Goal: Task Accomplishment & Management: Use online tool/utility

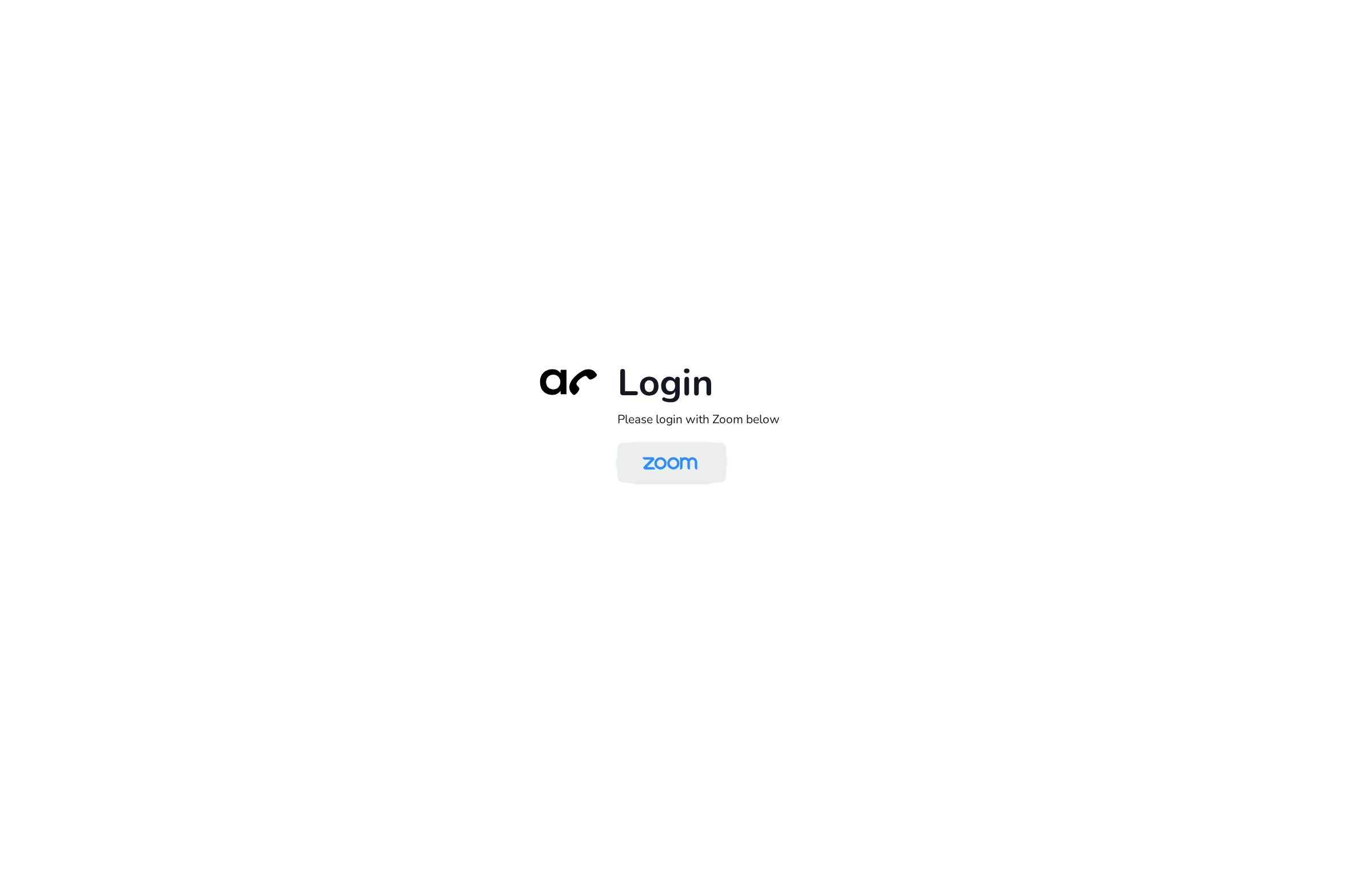
click at [672, 458] on img at bounding box center [670, 463] width 79 height 37
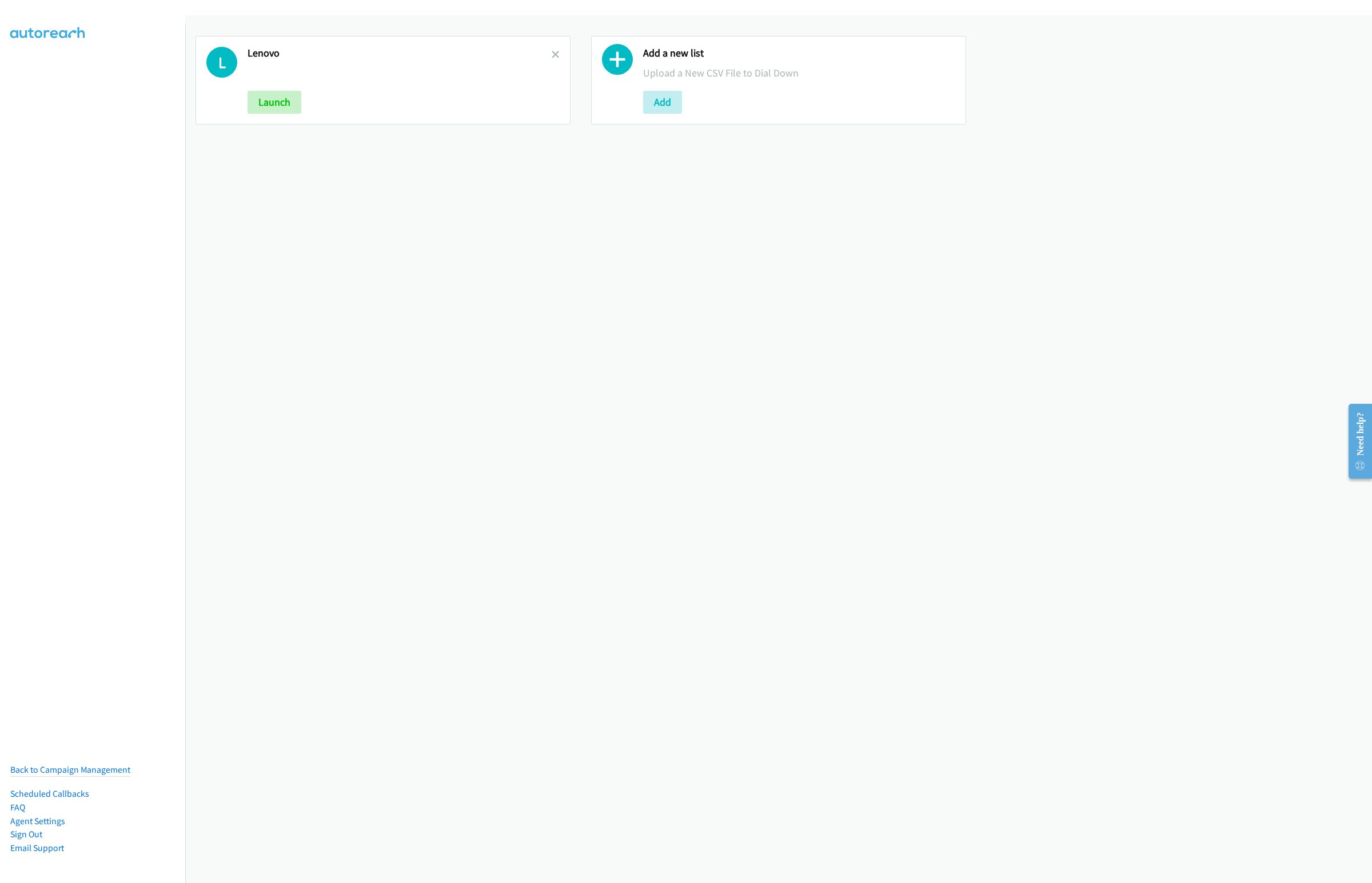
click at [551, 58] on link at bounding box center [555, 54] width 8 height 13
click at [256, 104] on button "Add" at bounding box center [267, 102] width 39 height 23
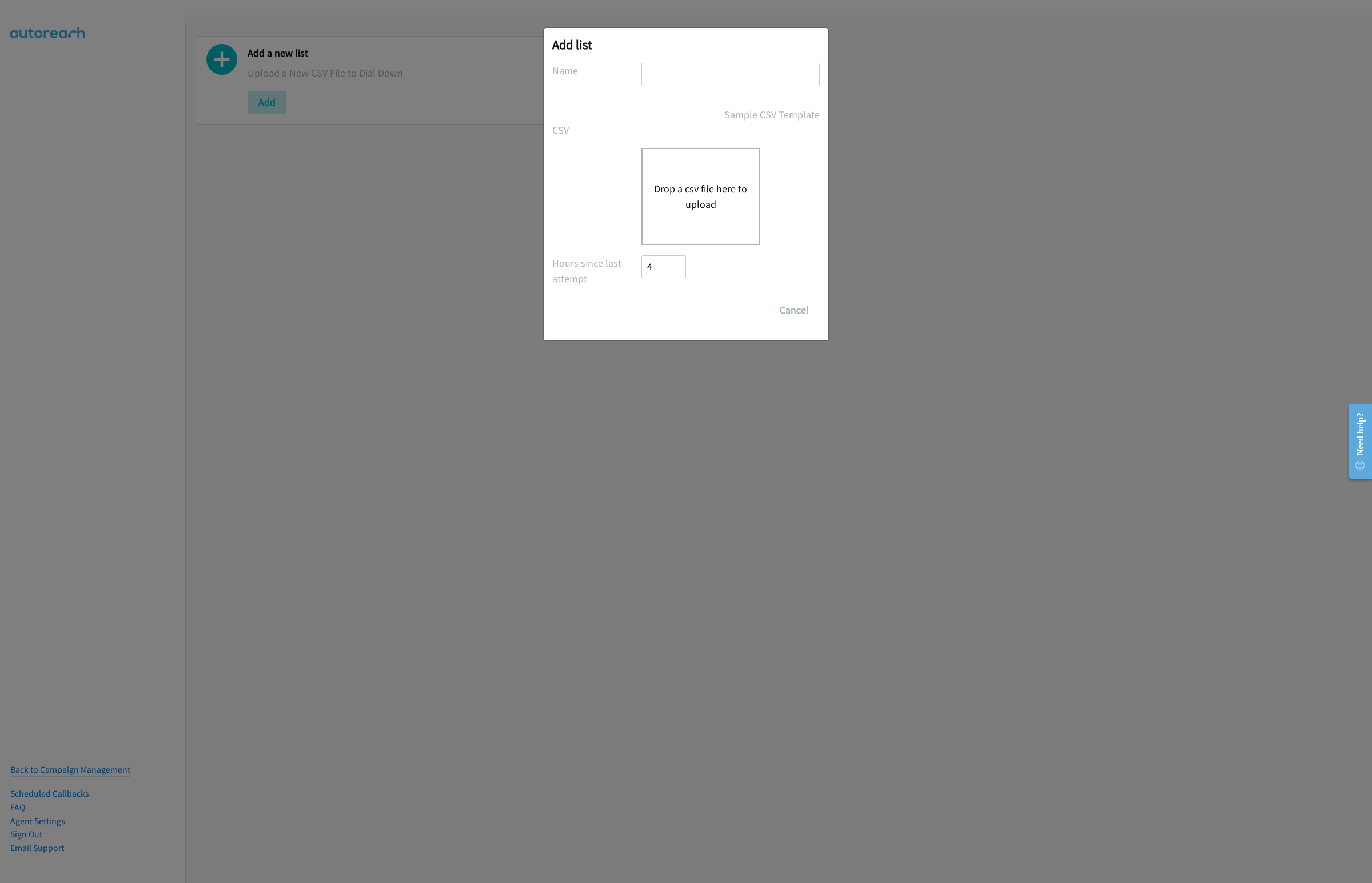
click at [674, 77] on input "text" at bounding box center [730, 74] width 178 height 23
type input "Dell Virtual"
click at [703, 203] on button "Drop a csv file here to upload" at bounding box center [700, 196] width 94 height 31
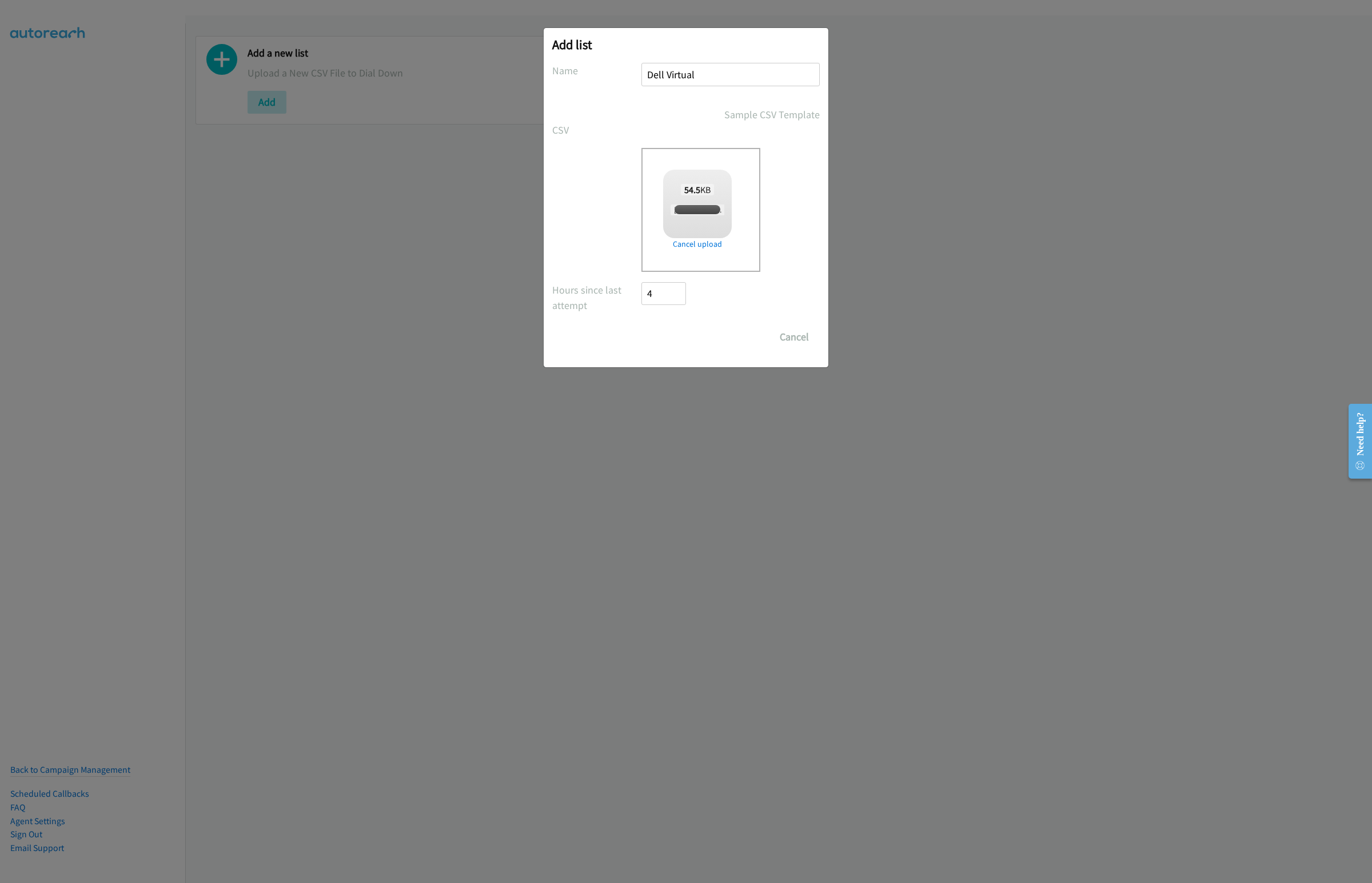
checkbox input "true"
click at [671, 340] on input "Save List" at bounding box center [671, 337] width 60 height 23
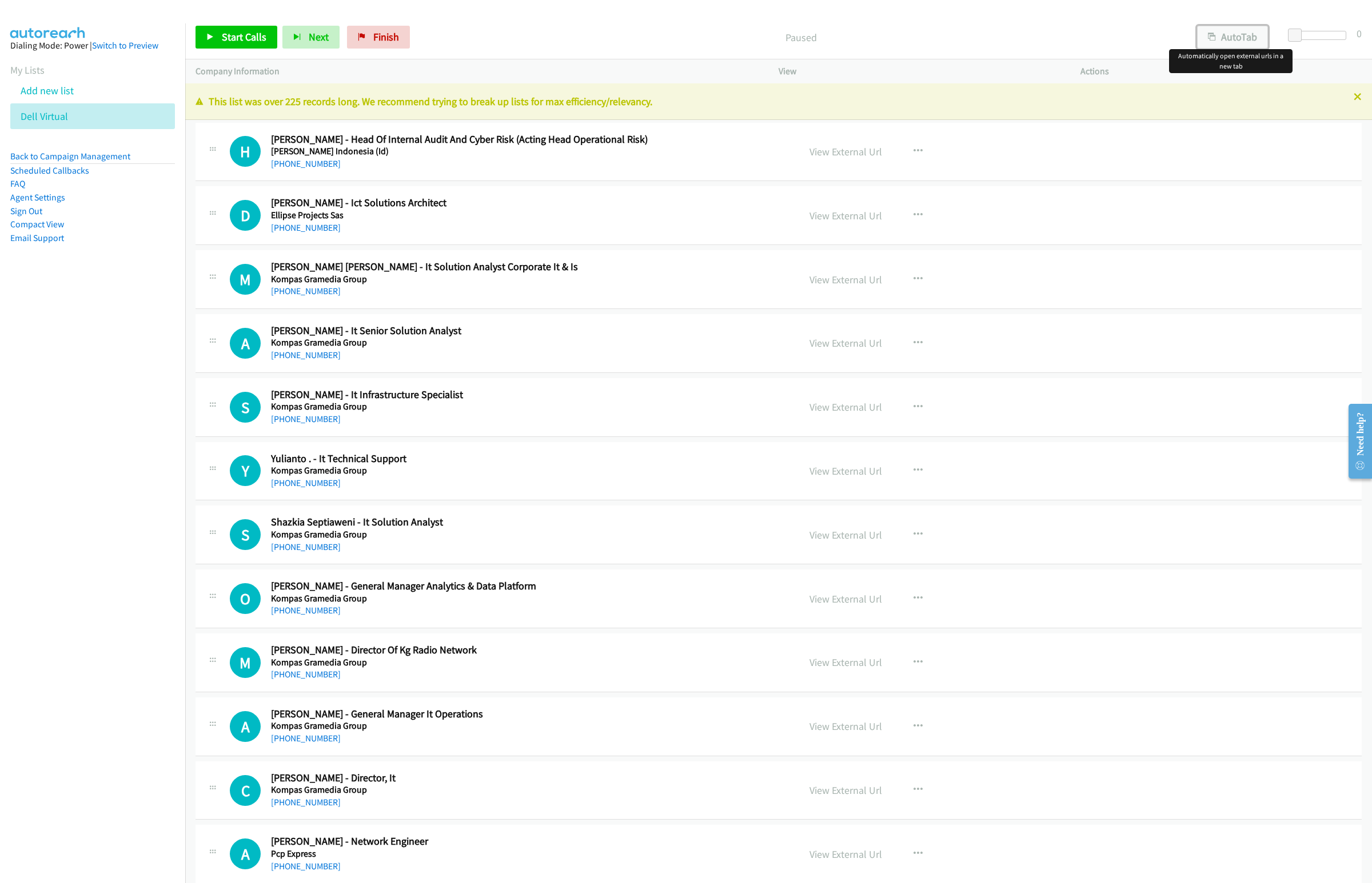
click at [1230, 35] on button "AutoTab" at bounding box center [1232, 37] width 71 height 23
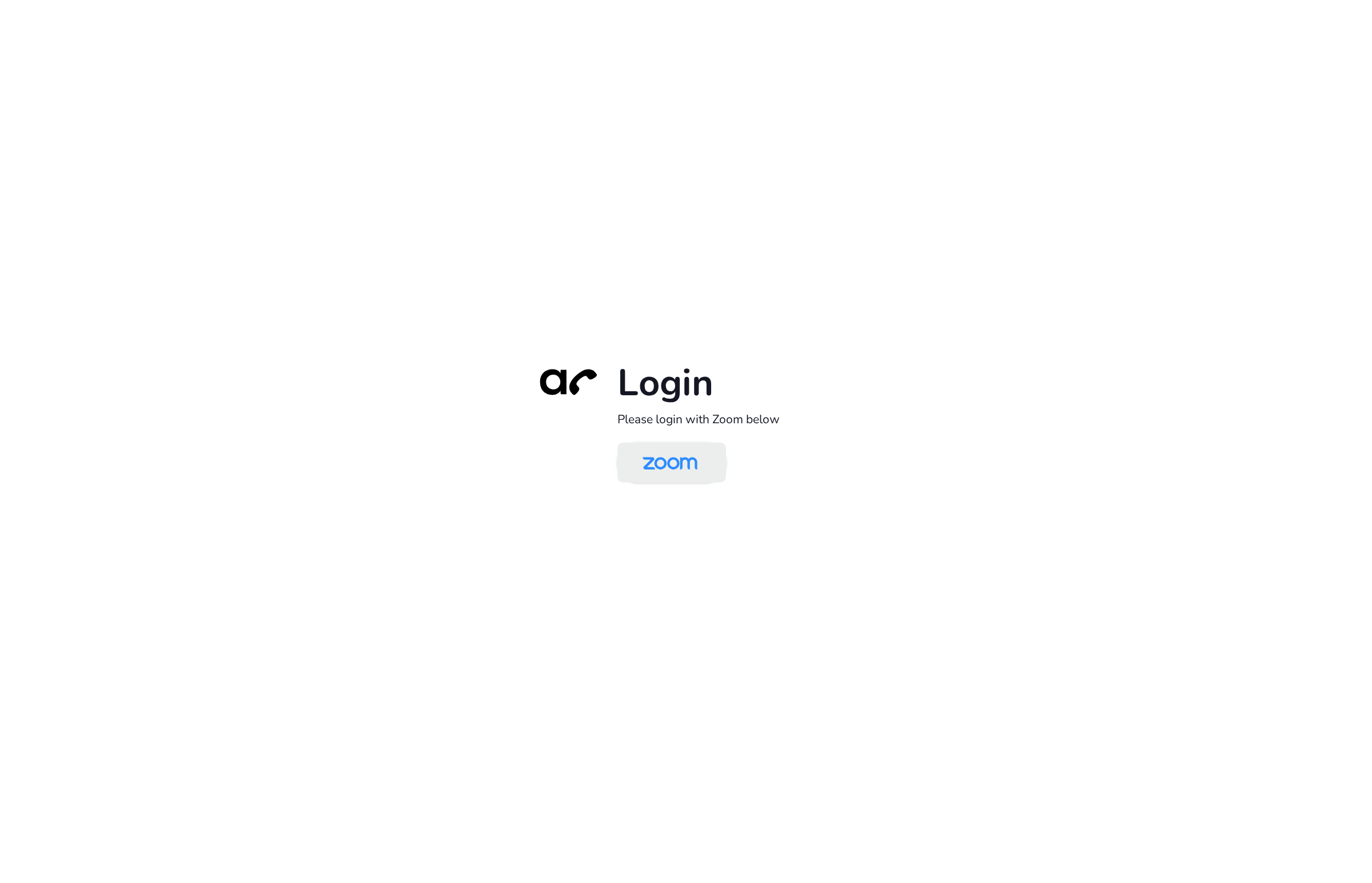
click at [683, 476] on img at bounding box center [670, 463] width 79 height 37
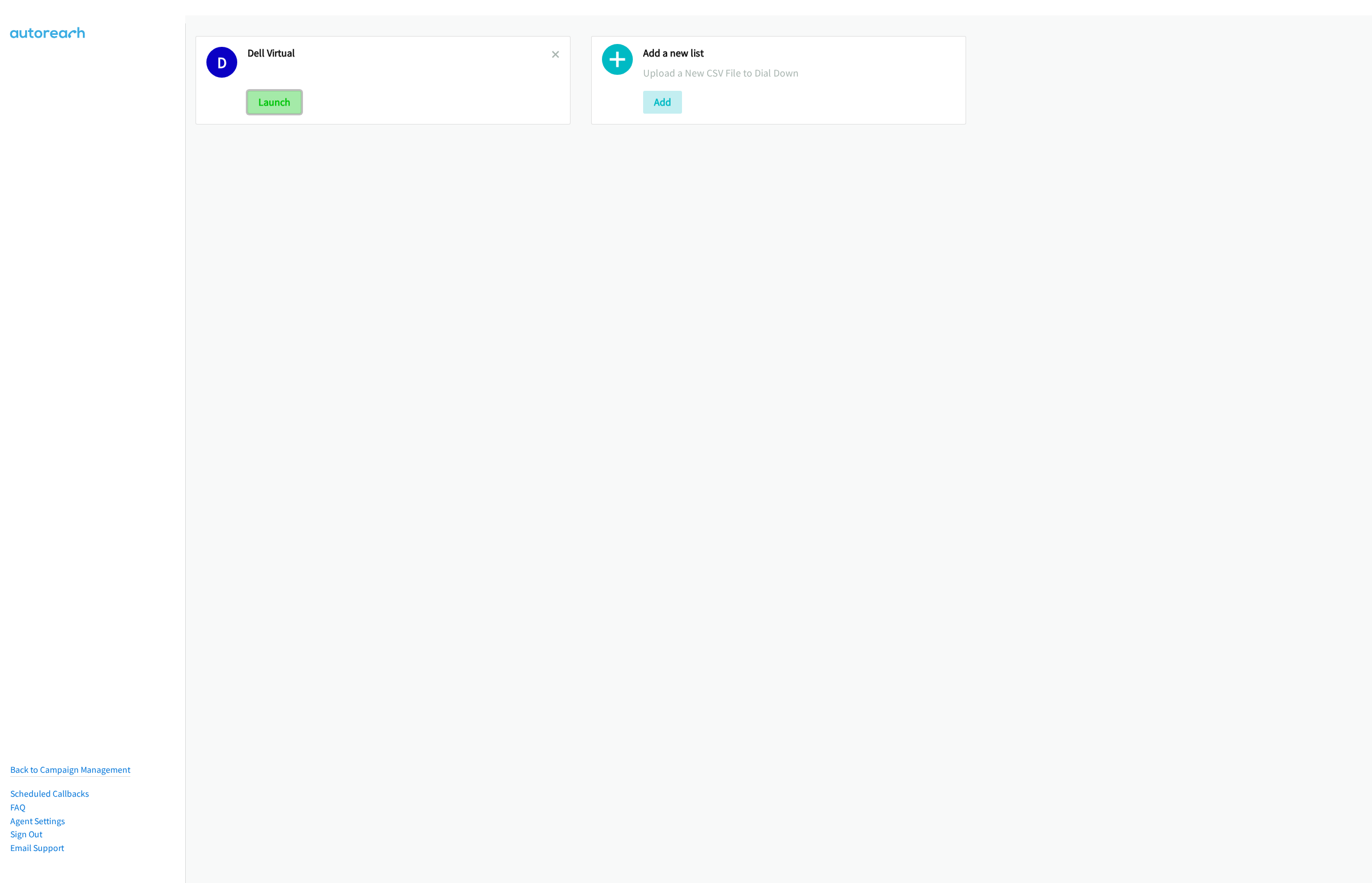
click at [270, 113] on button "Launch" at bounding box center [274, 102] width 54 height 23
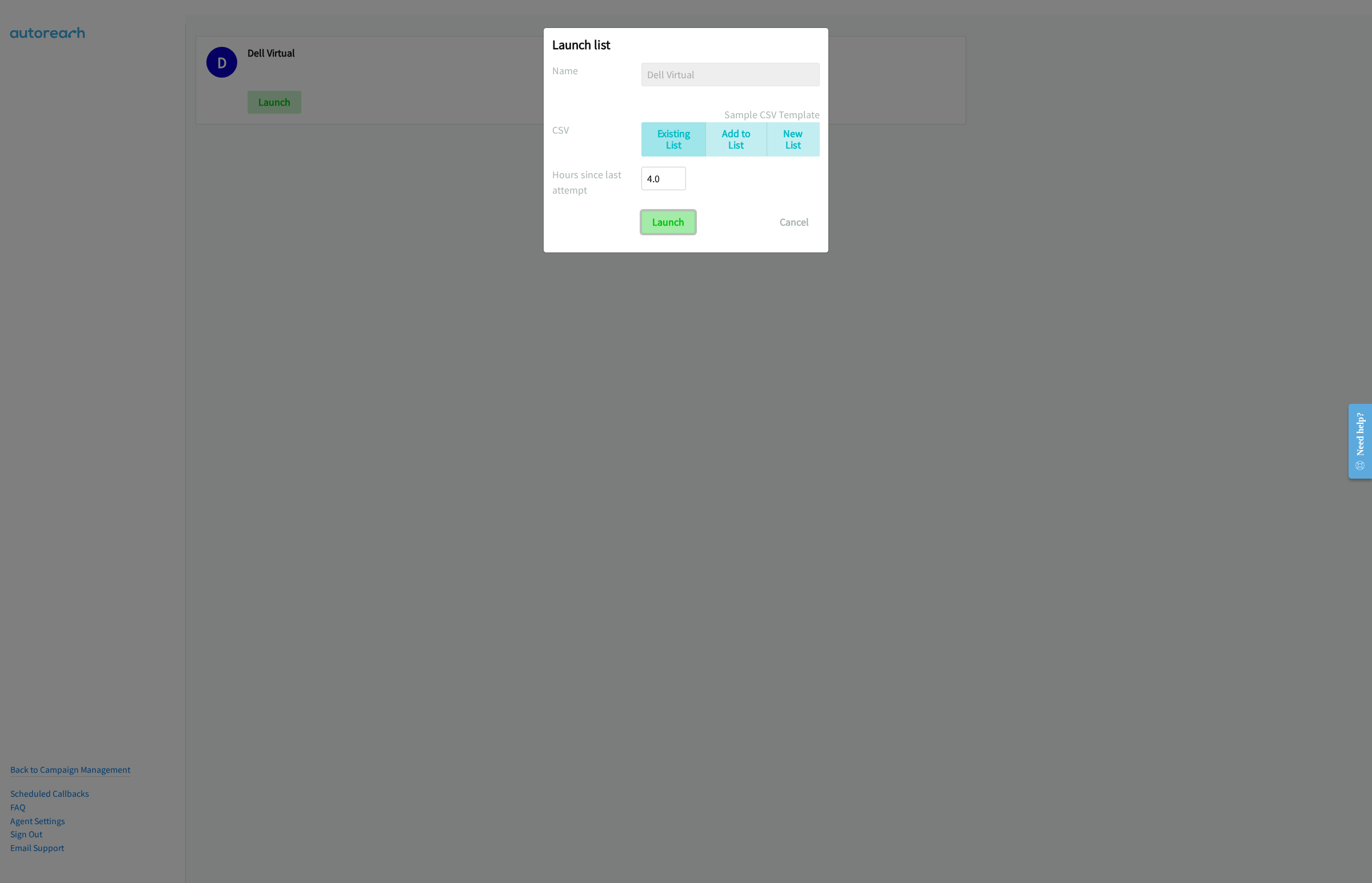
click at [666, 216] on input "Launch" at bounding box center [668, 222] width 54 height 23
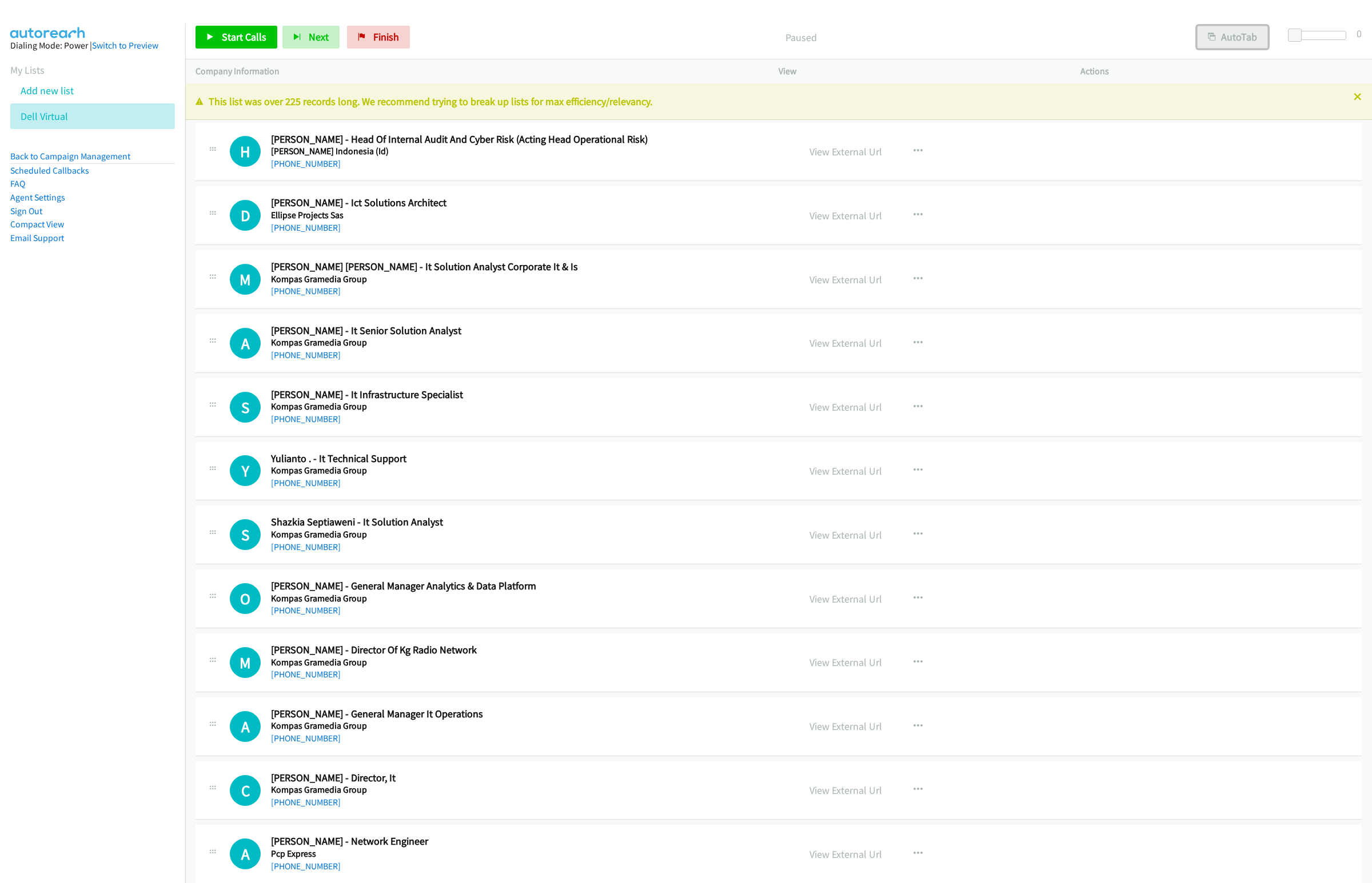
click at [1237, 33] on button "AutoTab" at bounding box center [1232, 37] width 71 height 23
click at [230, 40] on span "Start Calls" at bounding box center [244, 36] width 45 height 13
click at [290, 38] on span "Next" at bounding box center [300, 36] width 20 height 13
click at [264, 26] on button "Next" at bounding box center [292, 37] width 57 height 23
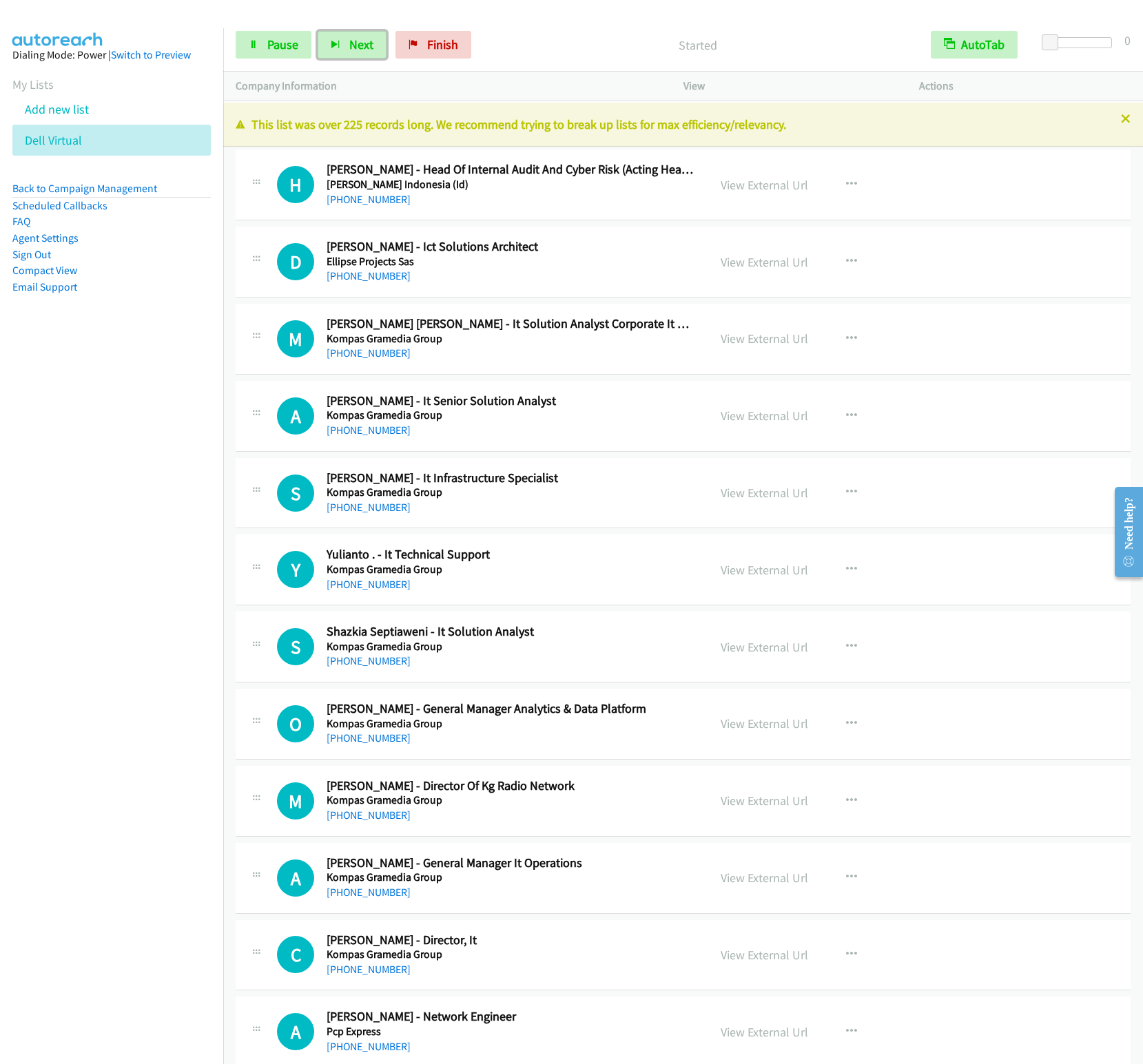
click at [318, 31] on button "Next" at bounding box center [352, 45] width 69 height 27
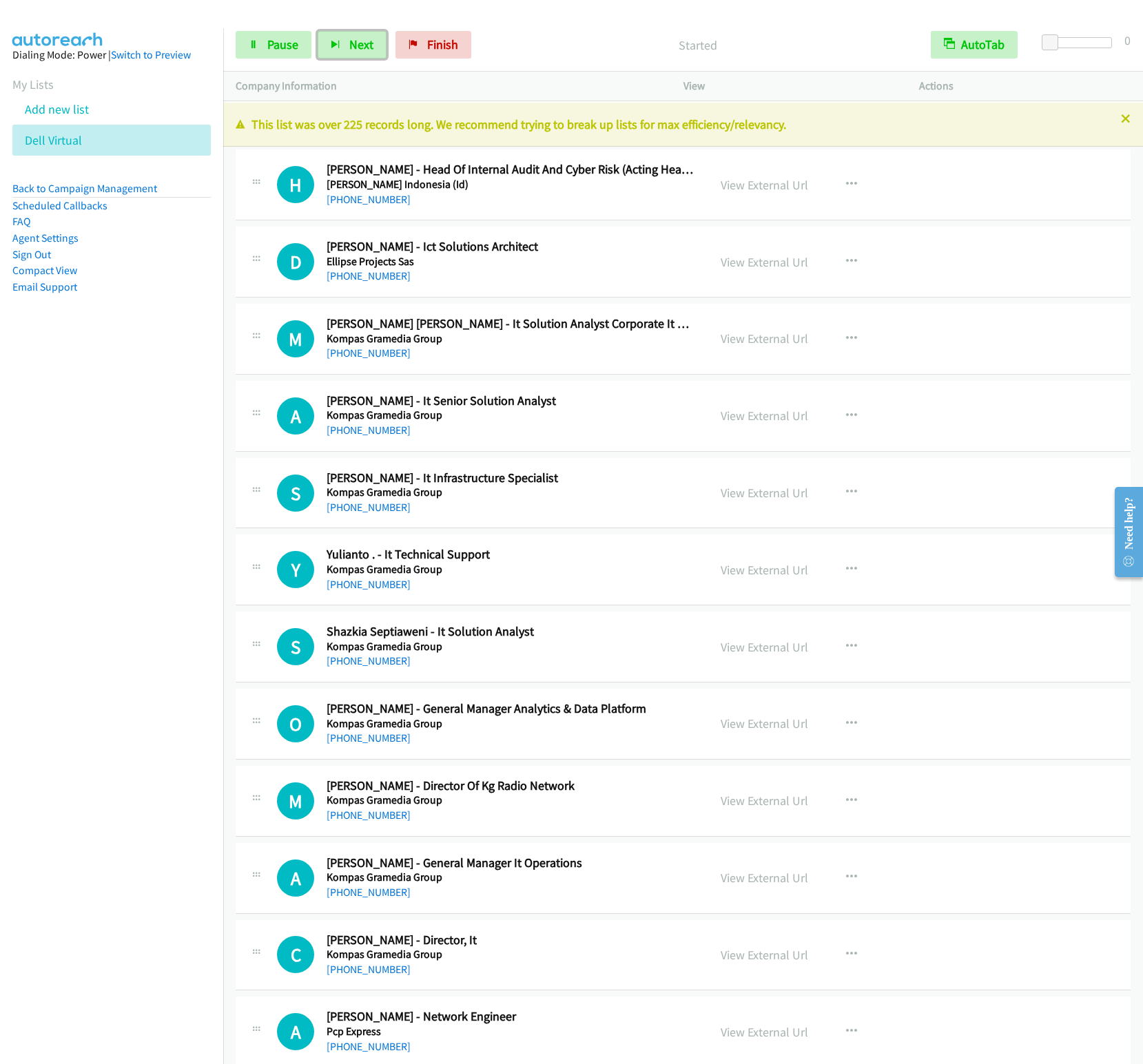
click at [318, 31] on button "Next" at bounding box center [352, 45] width 69 height 27
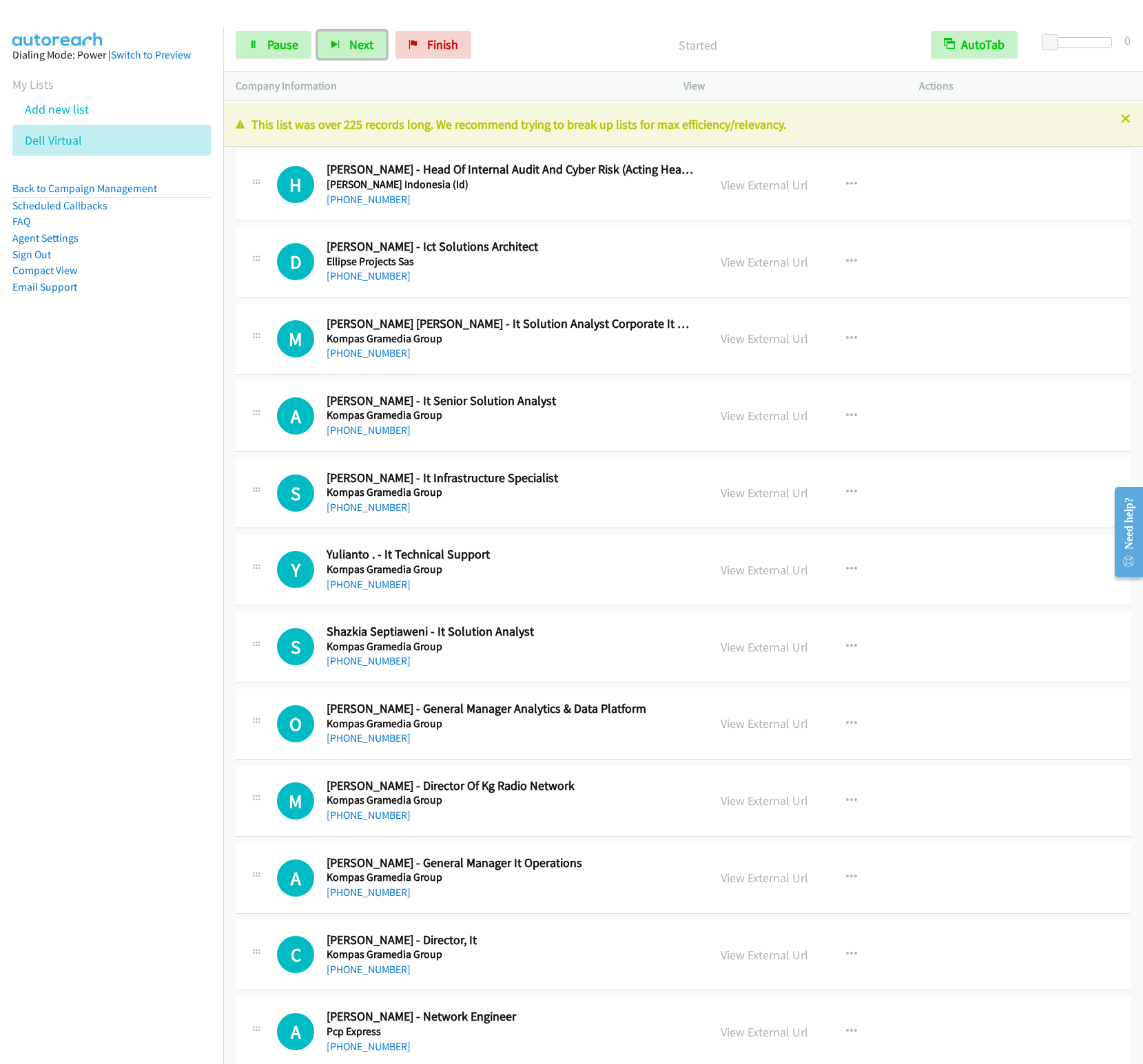
click at [318, 31] on button "Next" at bounding box center [352, 45] width 69 height 27
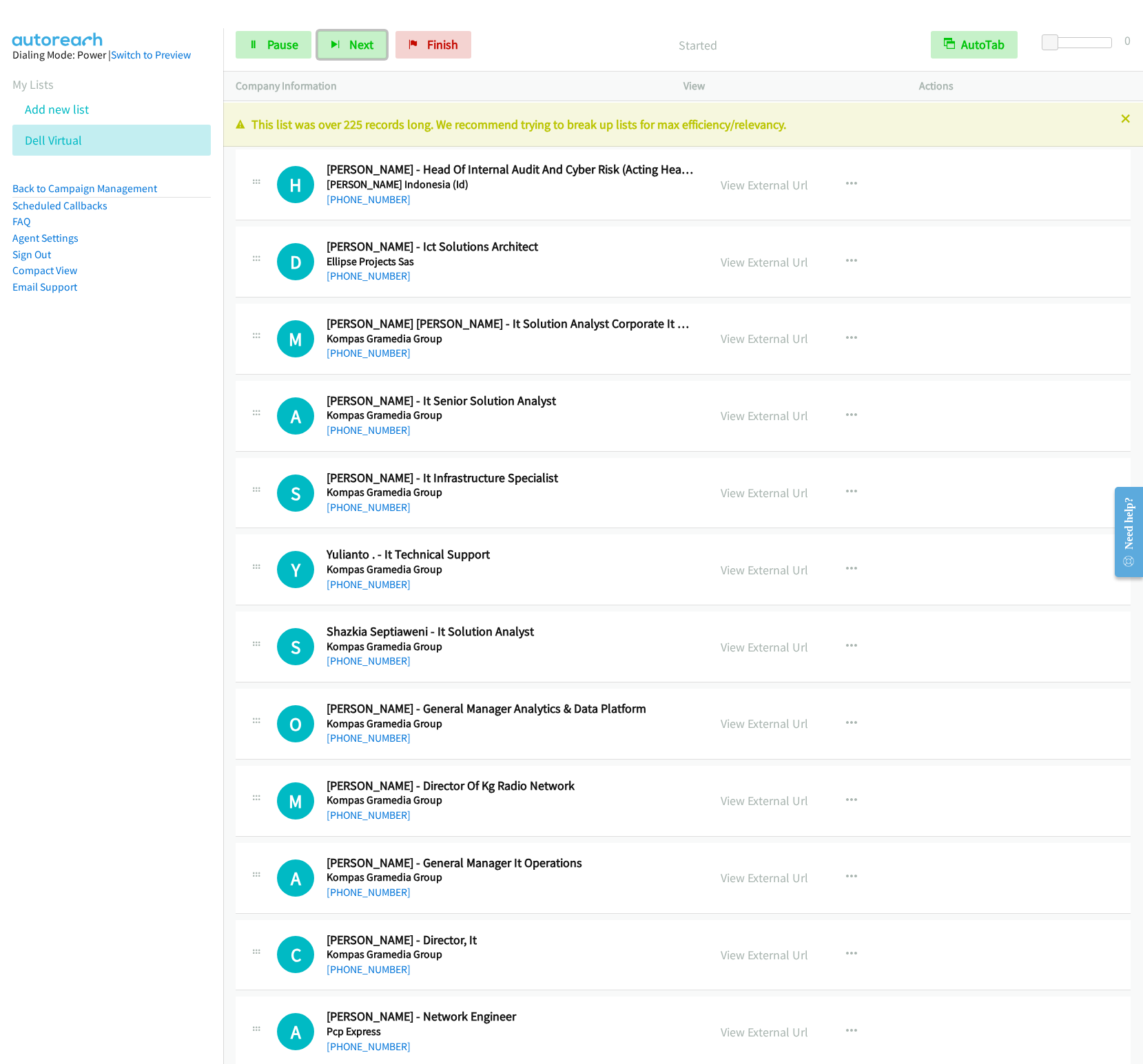
click at [318, 31] on button "Next" at bounding box center [352, 45] width 69 height 27
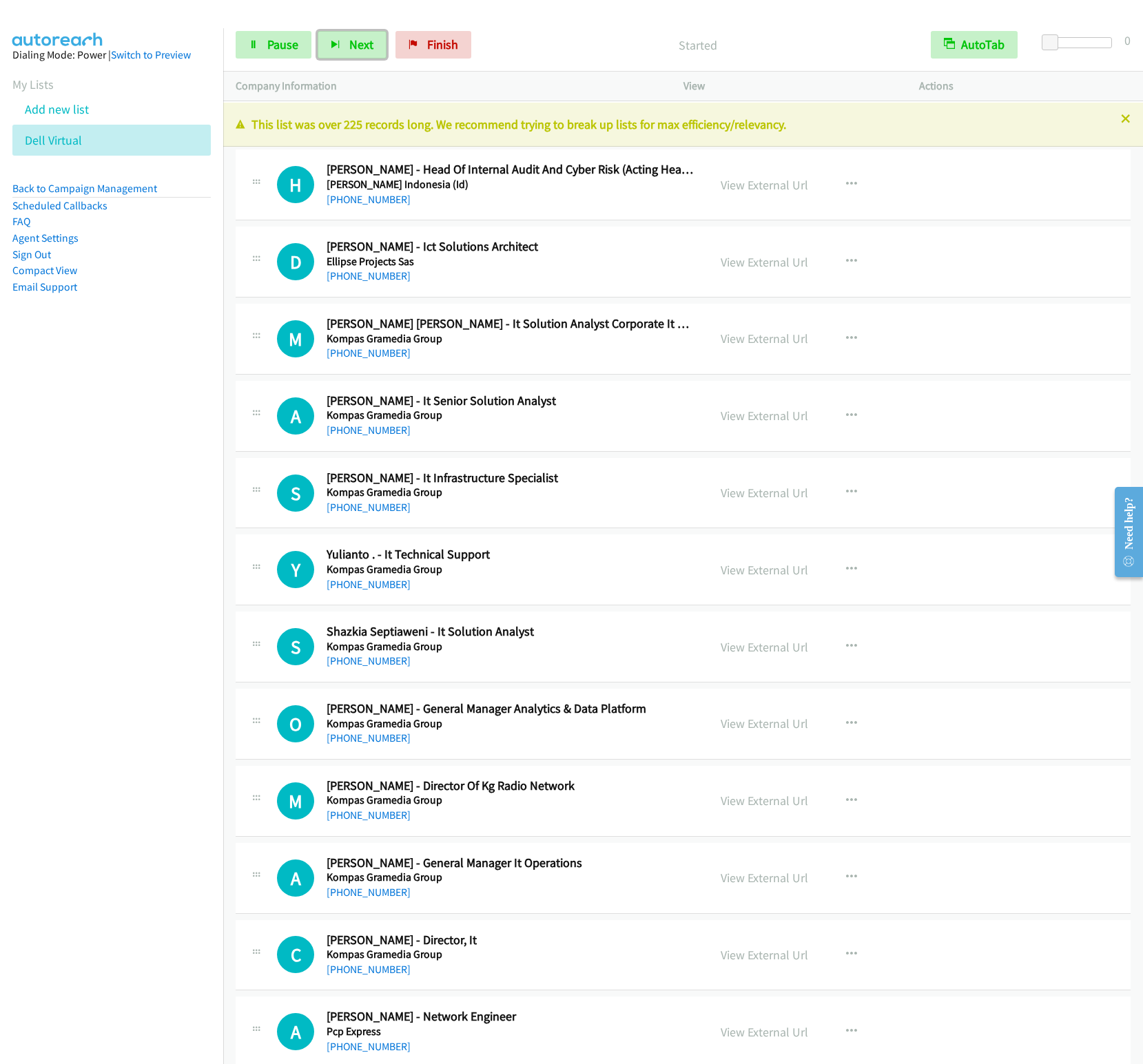
click at [318, 31] on button "Next" at bounding box center [352, 45] width 69 height 27
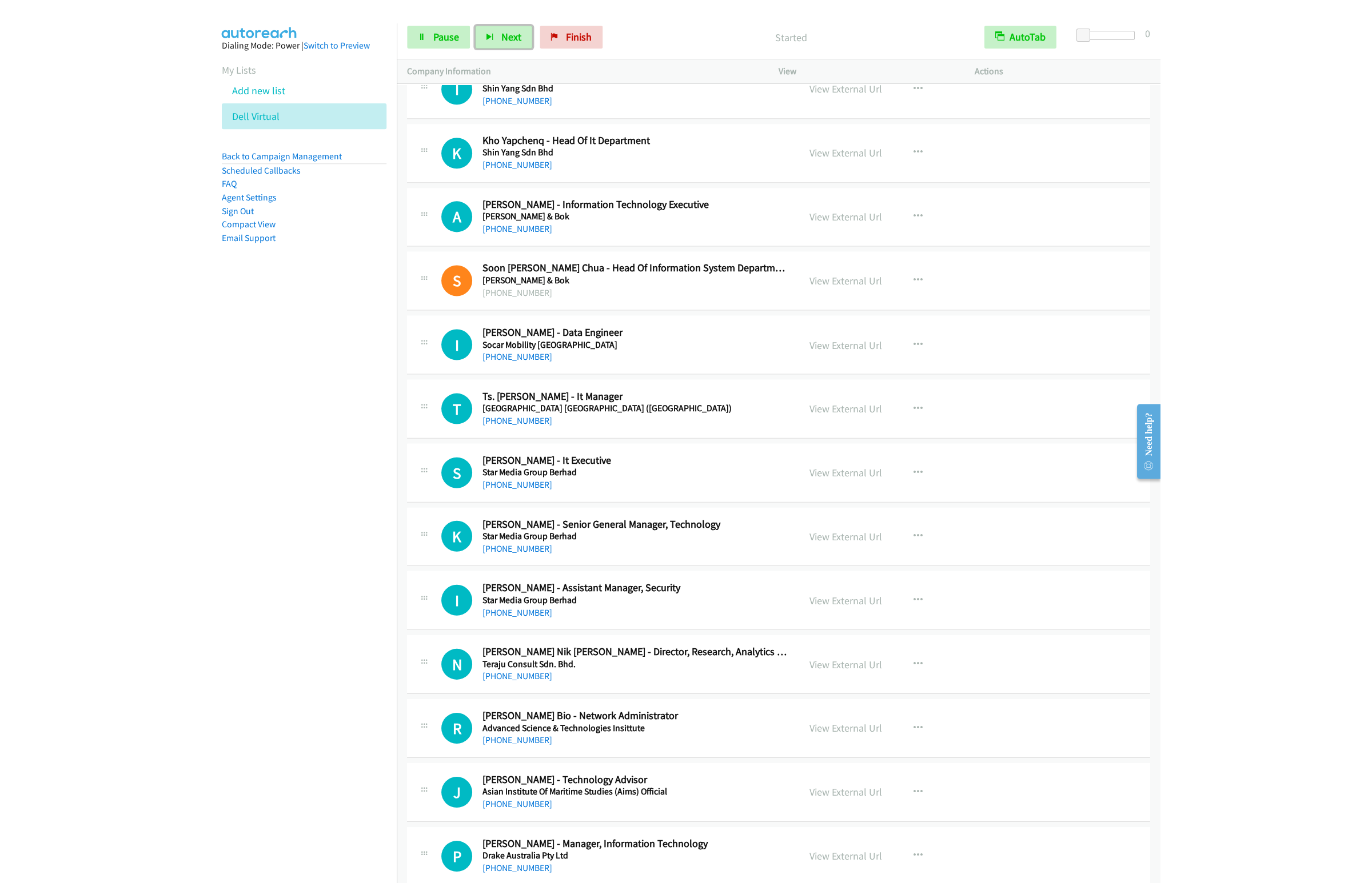
scroll to position [10968, 0]
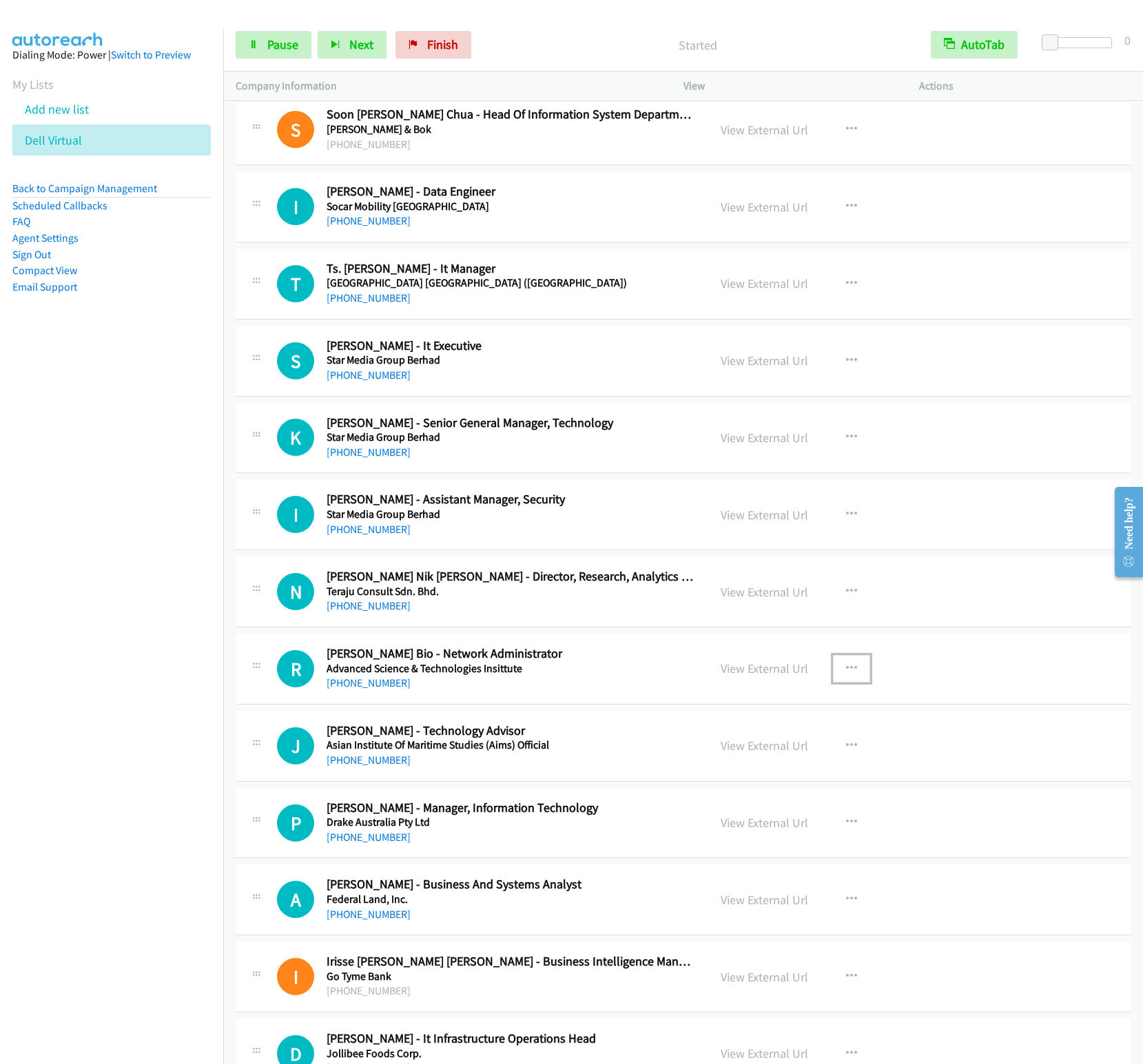
click at [846, 674] on icon "button" at bounding box center [852, 669] width 11 height 11
click at [747, 773] on link "Start Calls Here" at bounding box center [778, 759] width 183 height 27
click at [348, 54] on button "Next" at bounding box center [352, 45] width 69 height 27
click at [318, 31] on button "Next" at bounding box center [352, 45] width 69 height 27
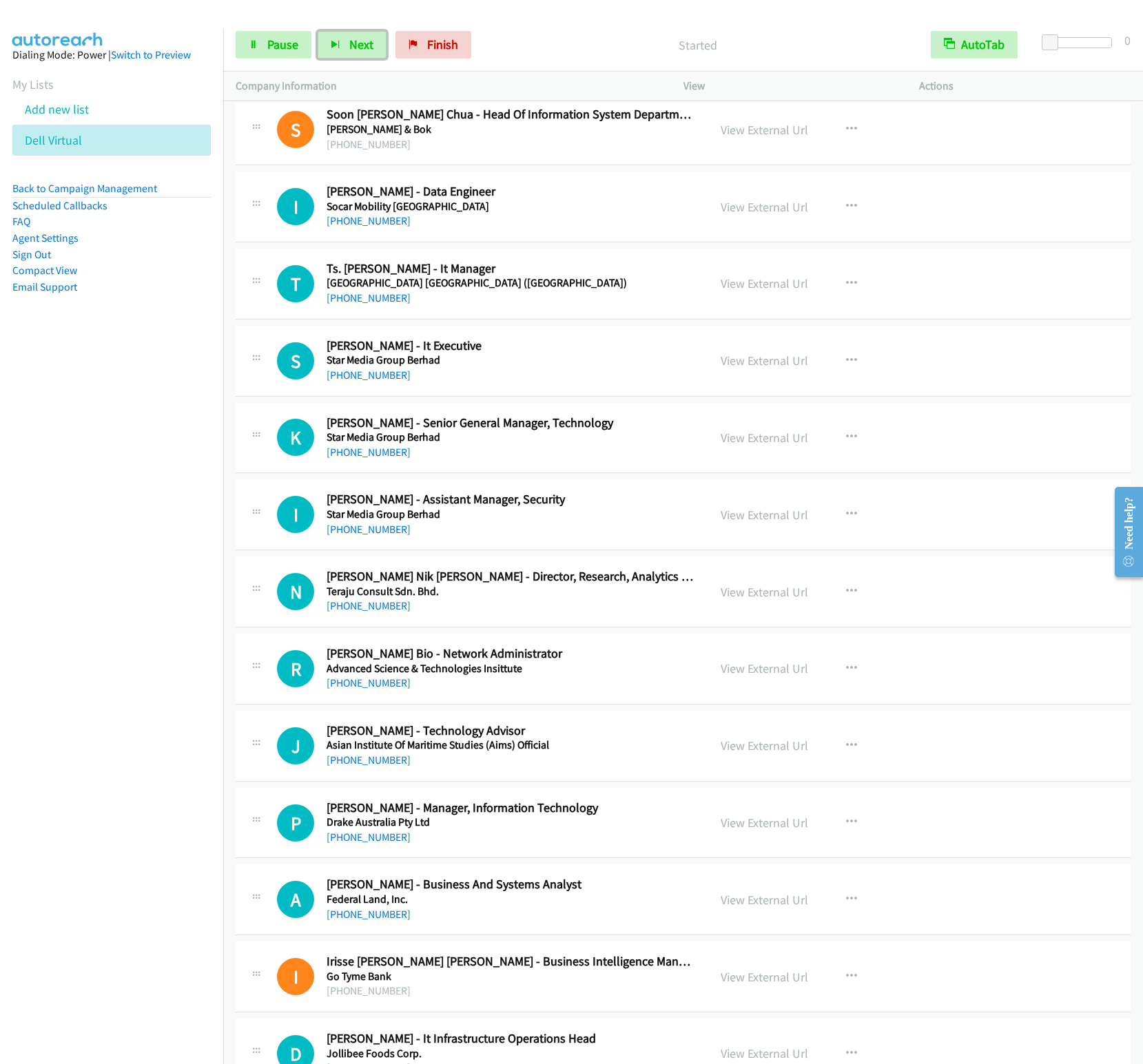
click at [318, 31] on button "Next" at bounding box center [352, 45] width 69 height 27
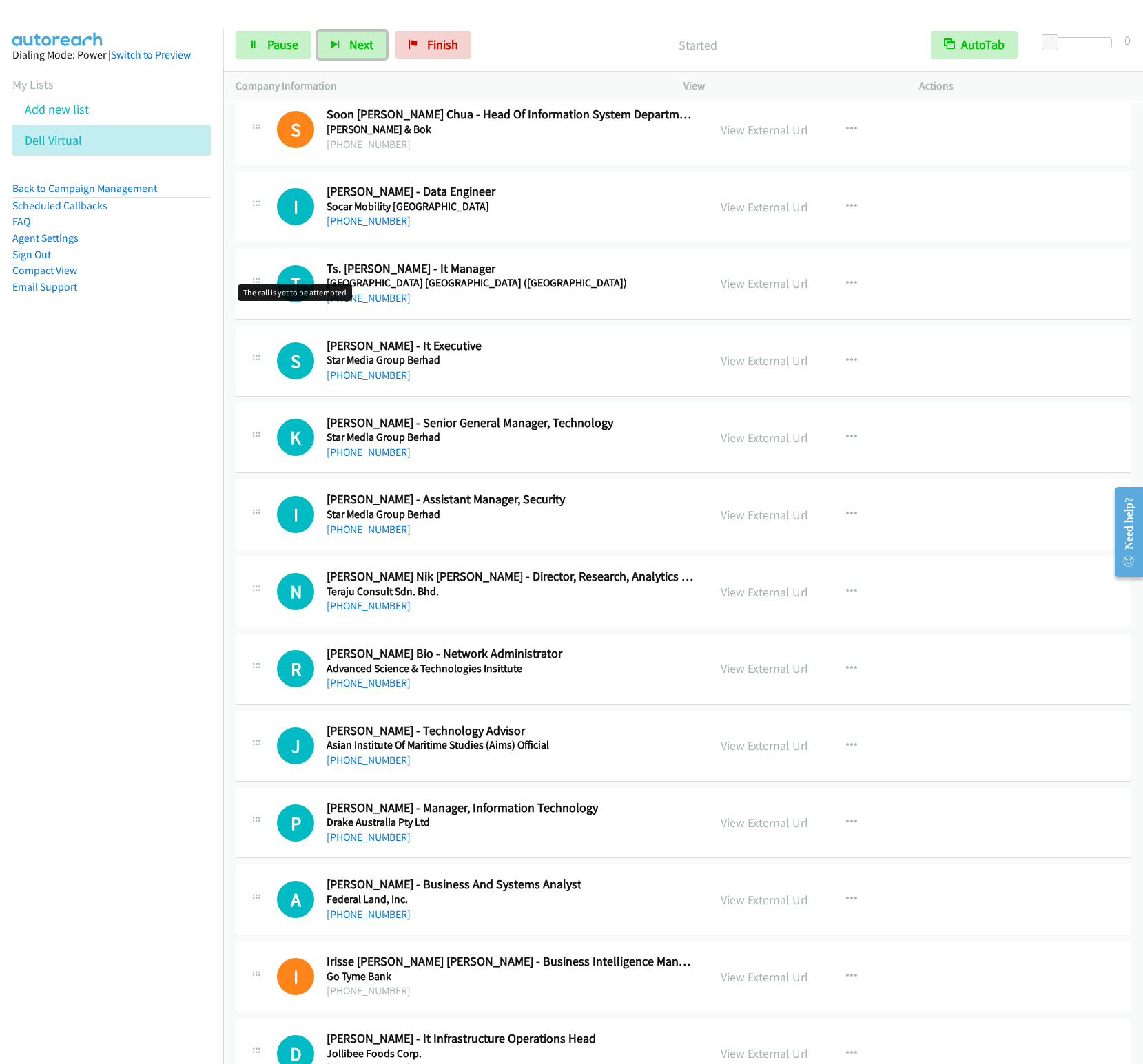
click at [318, 31] on button "Next" at bounding box center [352, 45] width 69 height 27
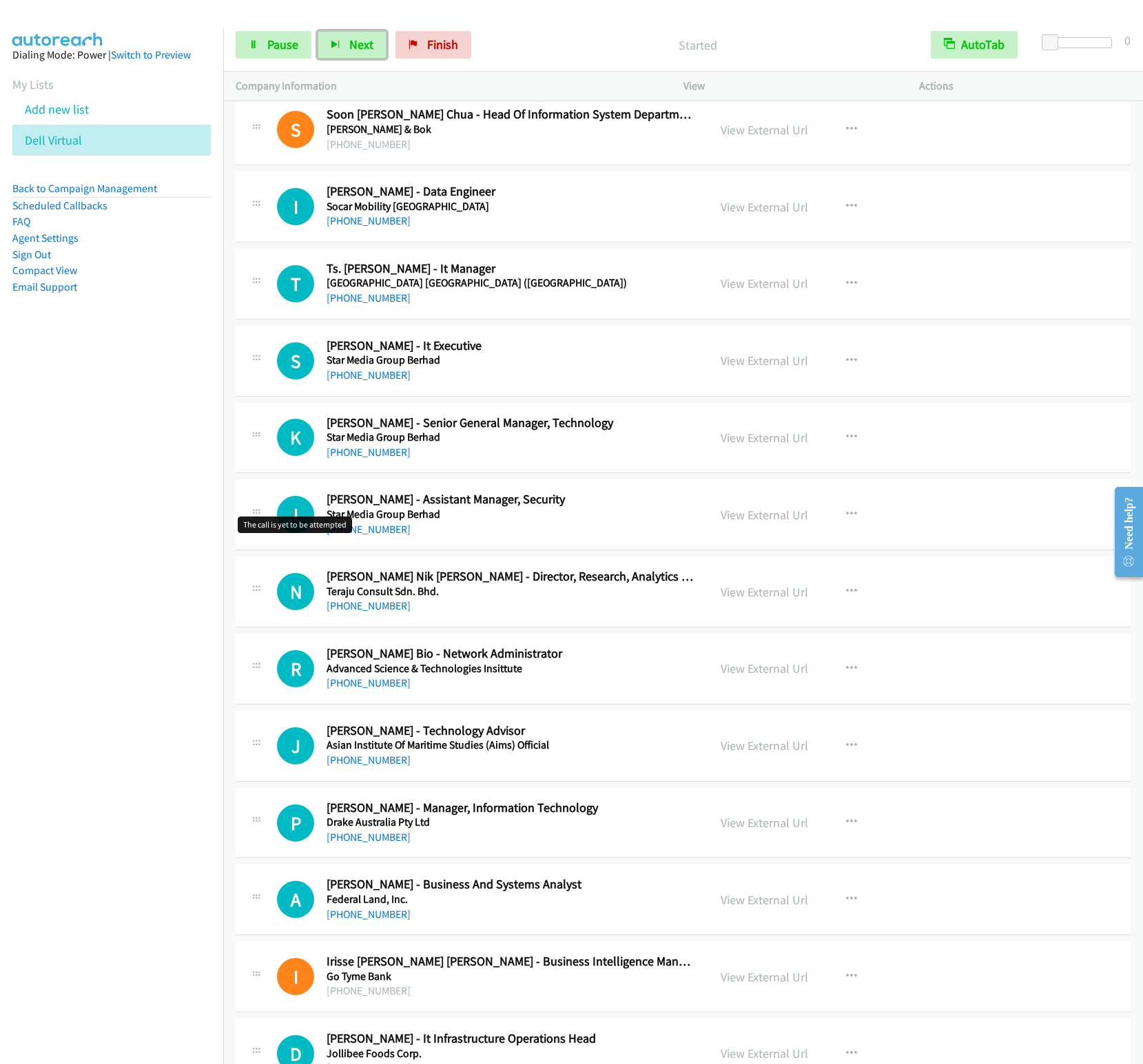
click at [318, 31] on button "Next" at bounding box center [352, 45] width 69 height 27
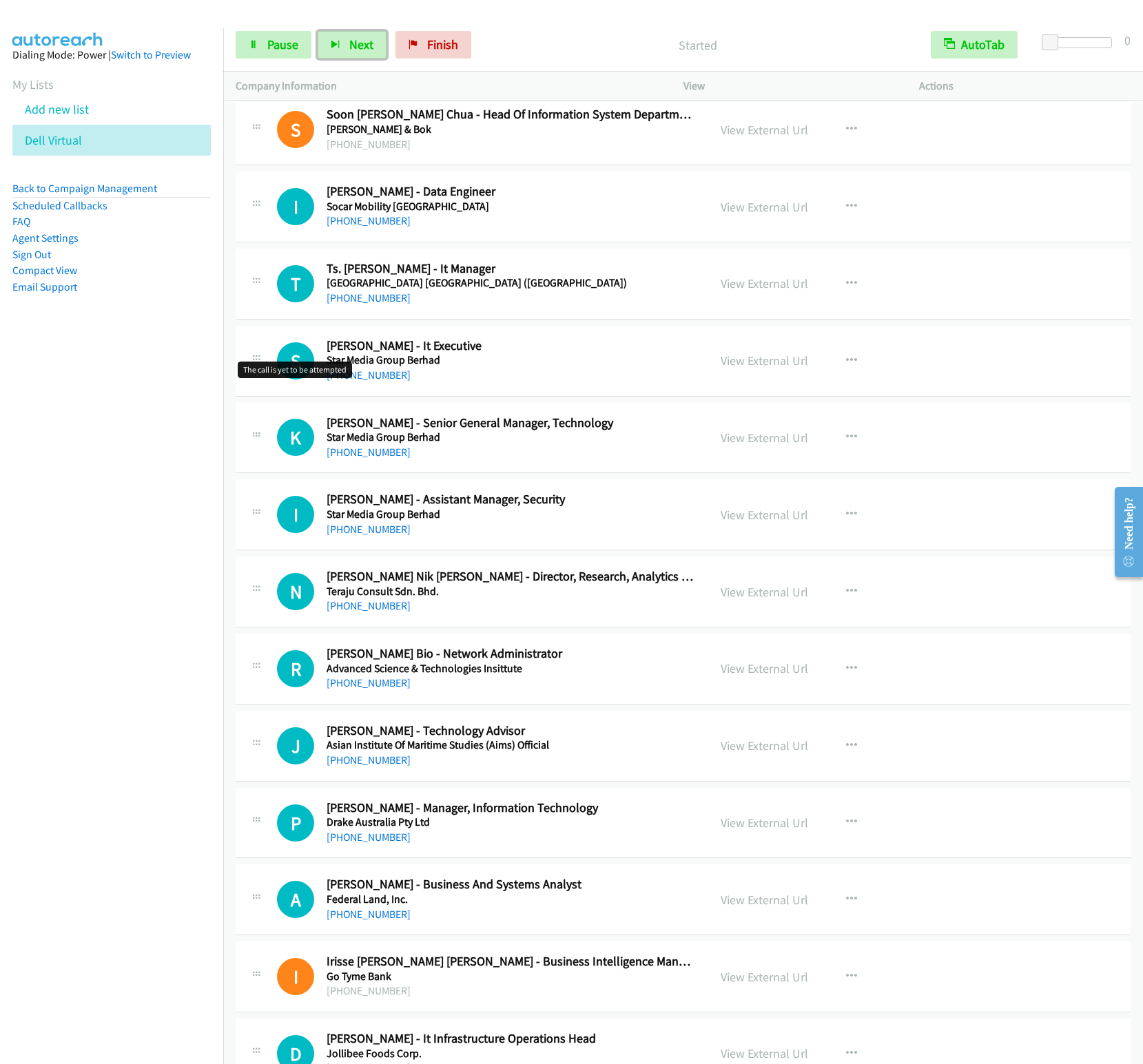
click at [318, 31] on button "Next" at bounding box center [352, 45] width 69 height 27
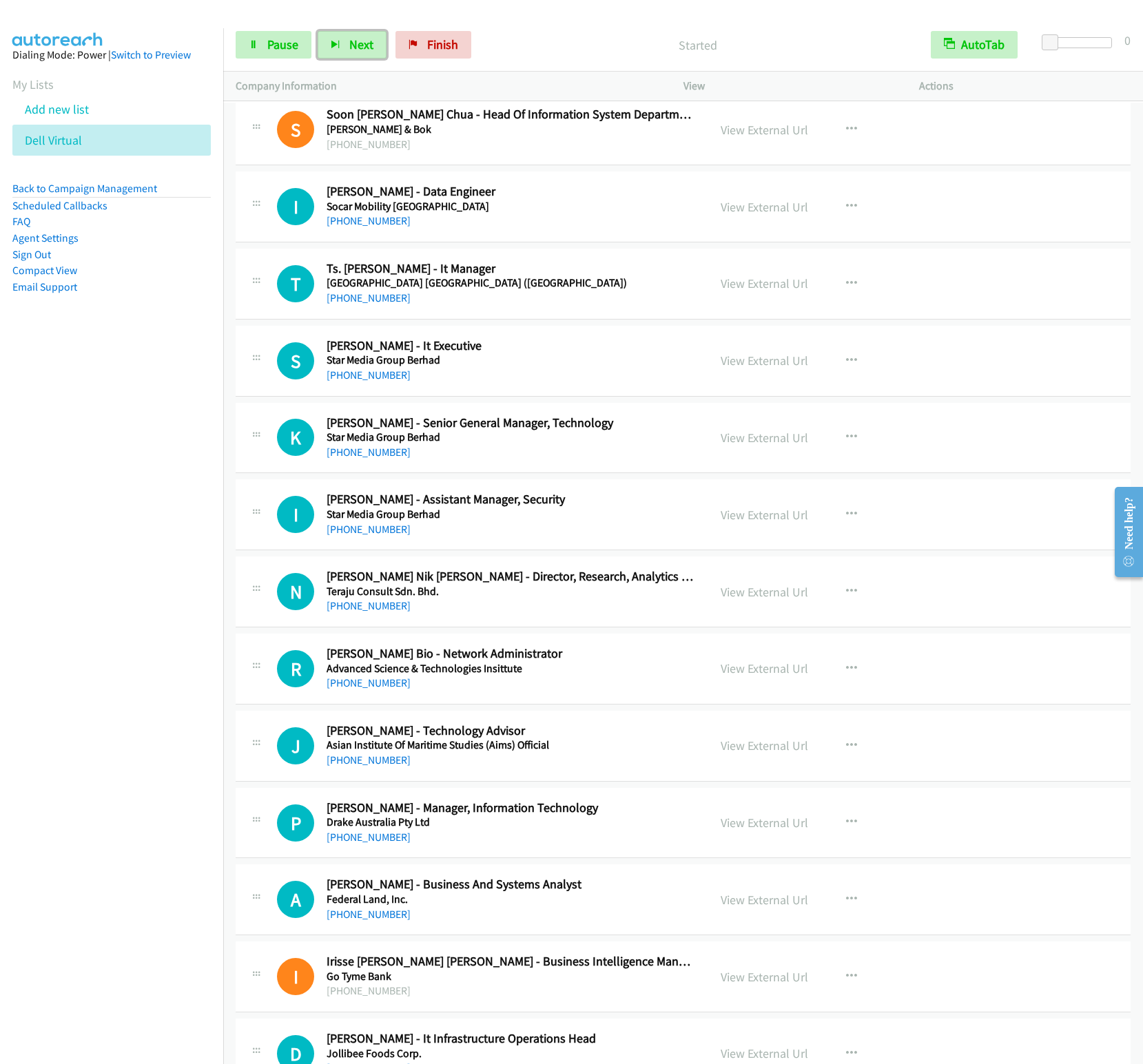
click at [318, 31] on button "Next" at bounding box center [352, 45] width 69 height 27
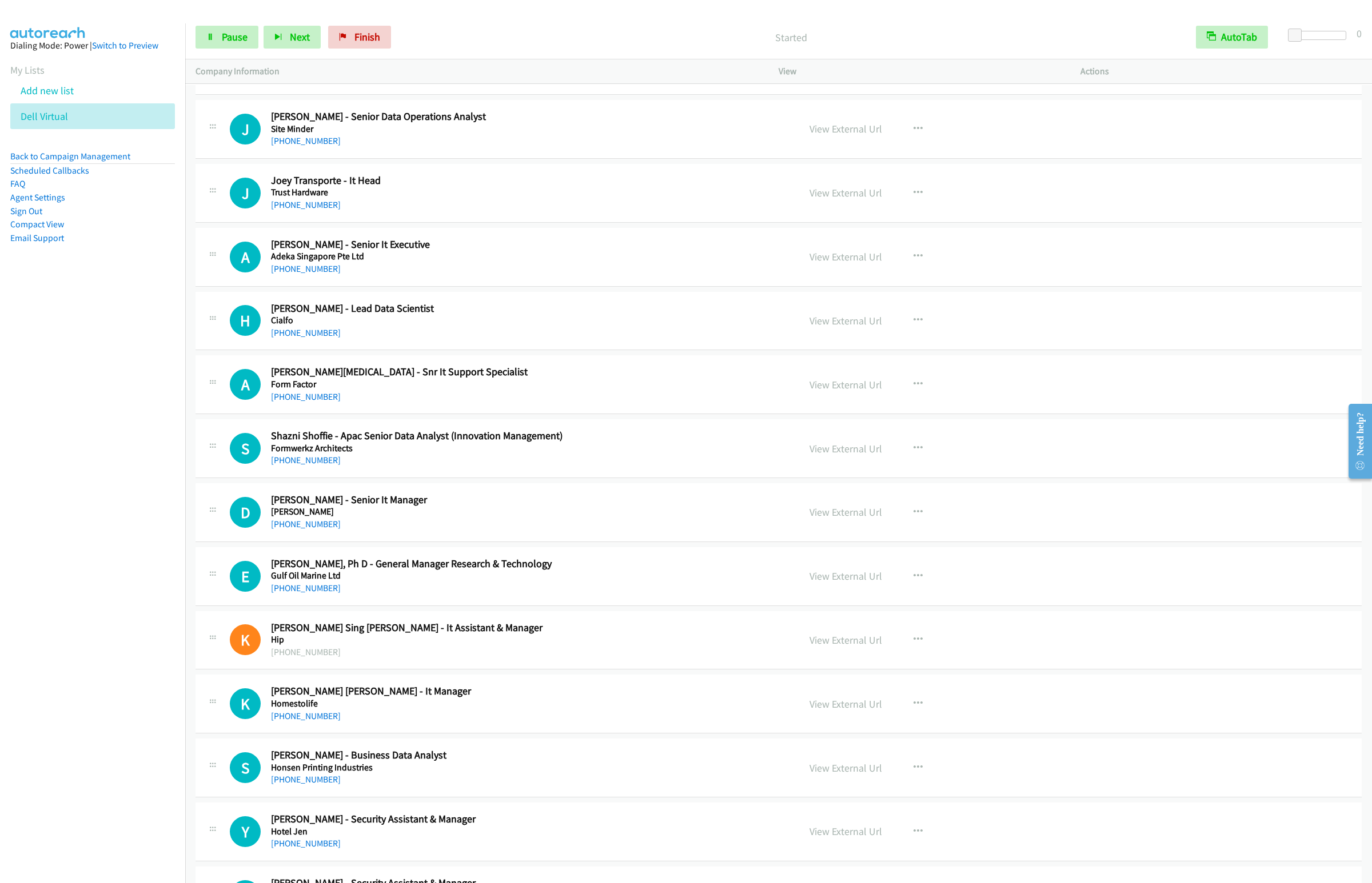
scroll to position [12773, 0]
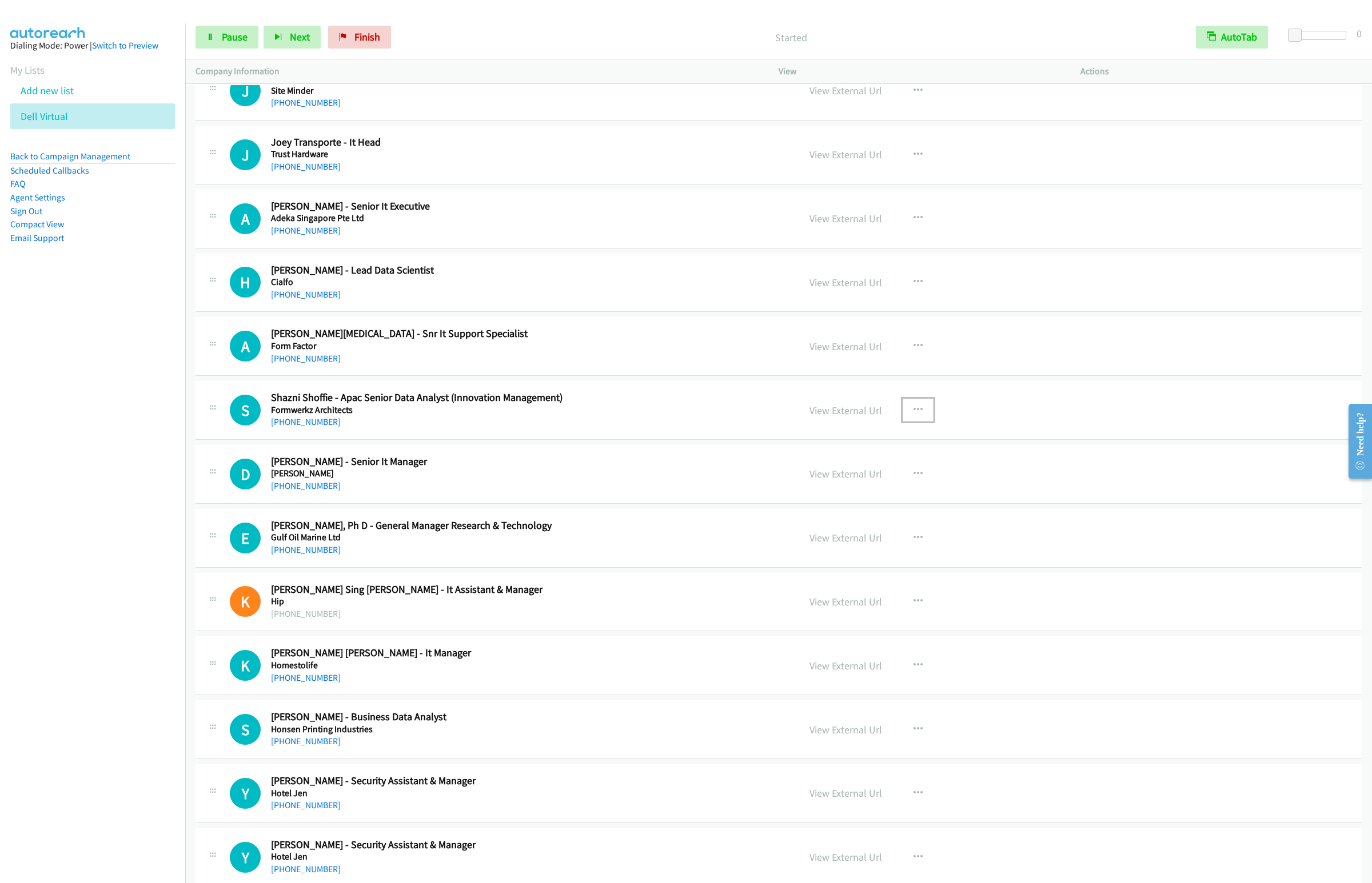
click at [914, 415] on icon "button" at bounding box center [918, 410] width 9 height 9
click at [865, 496] on link "Start Calls Here" at bounding box center [856, 485] width 152 height 23
click at [301, 38] on span "Next" at bounding box center [300, 36] width 20 height 13
click at [264, 26] on button "Next" at bounding box center [292, 37] width 57 height 23
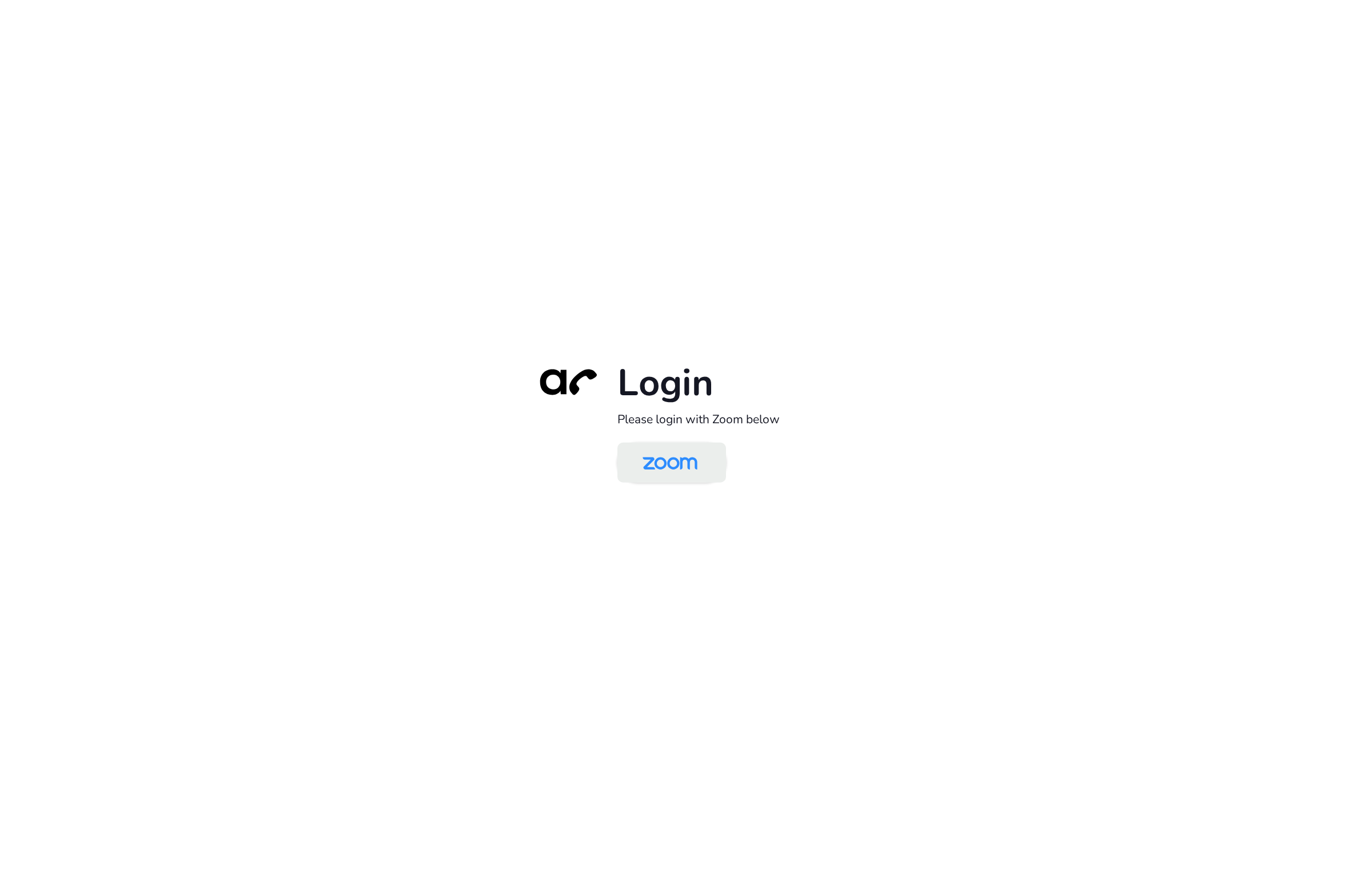
click at [667, 454] on img at bounding box center [670, 463] width 79 height 37
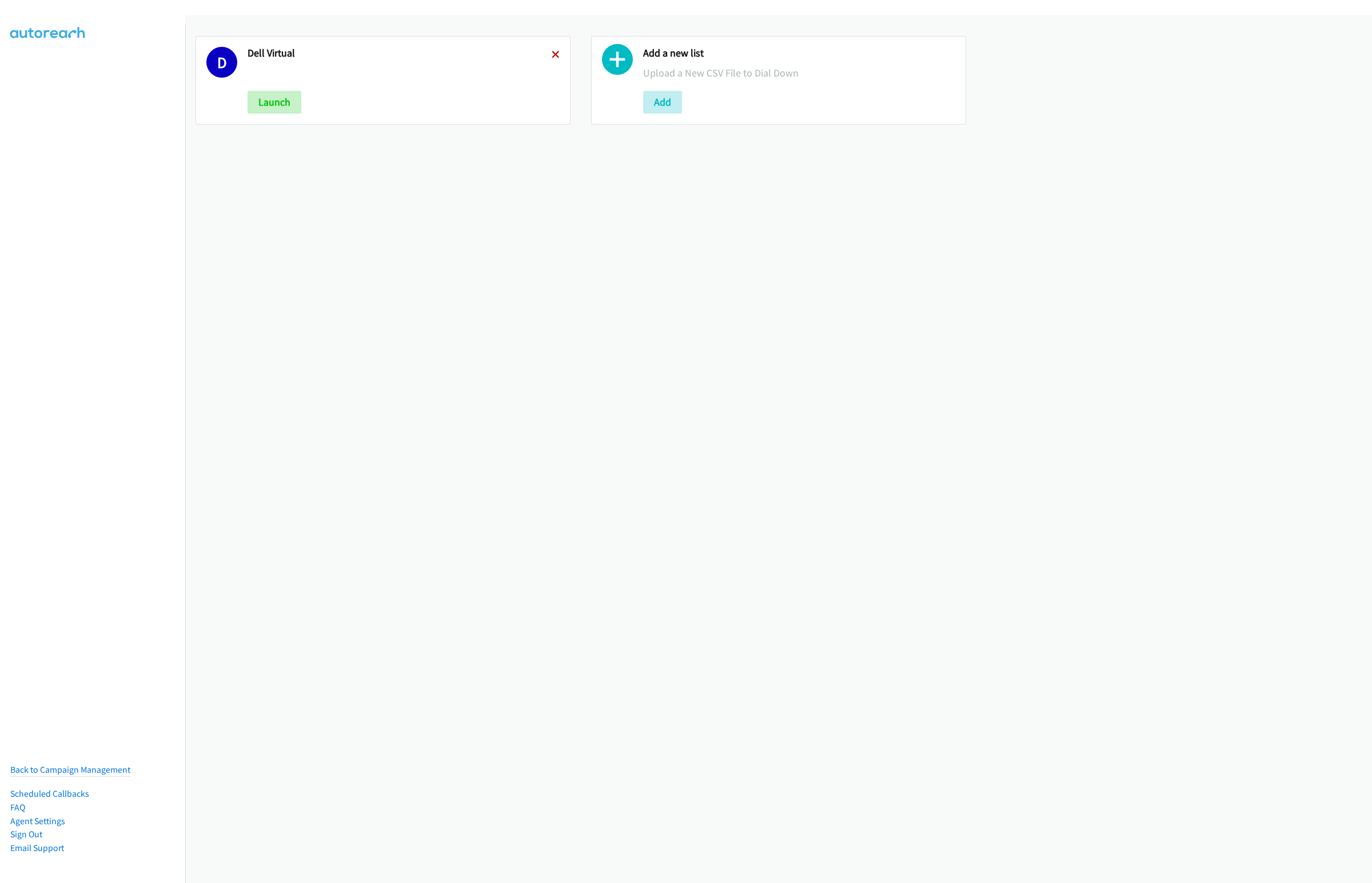
click at [551, 51] on icon at bounding box center [555, 55] width 8 height 8
click at [283, 99] on button "Add" at bounding box center [267, 102] width 39 height 23
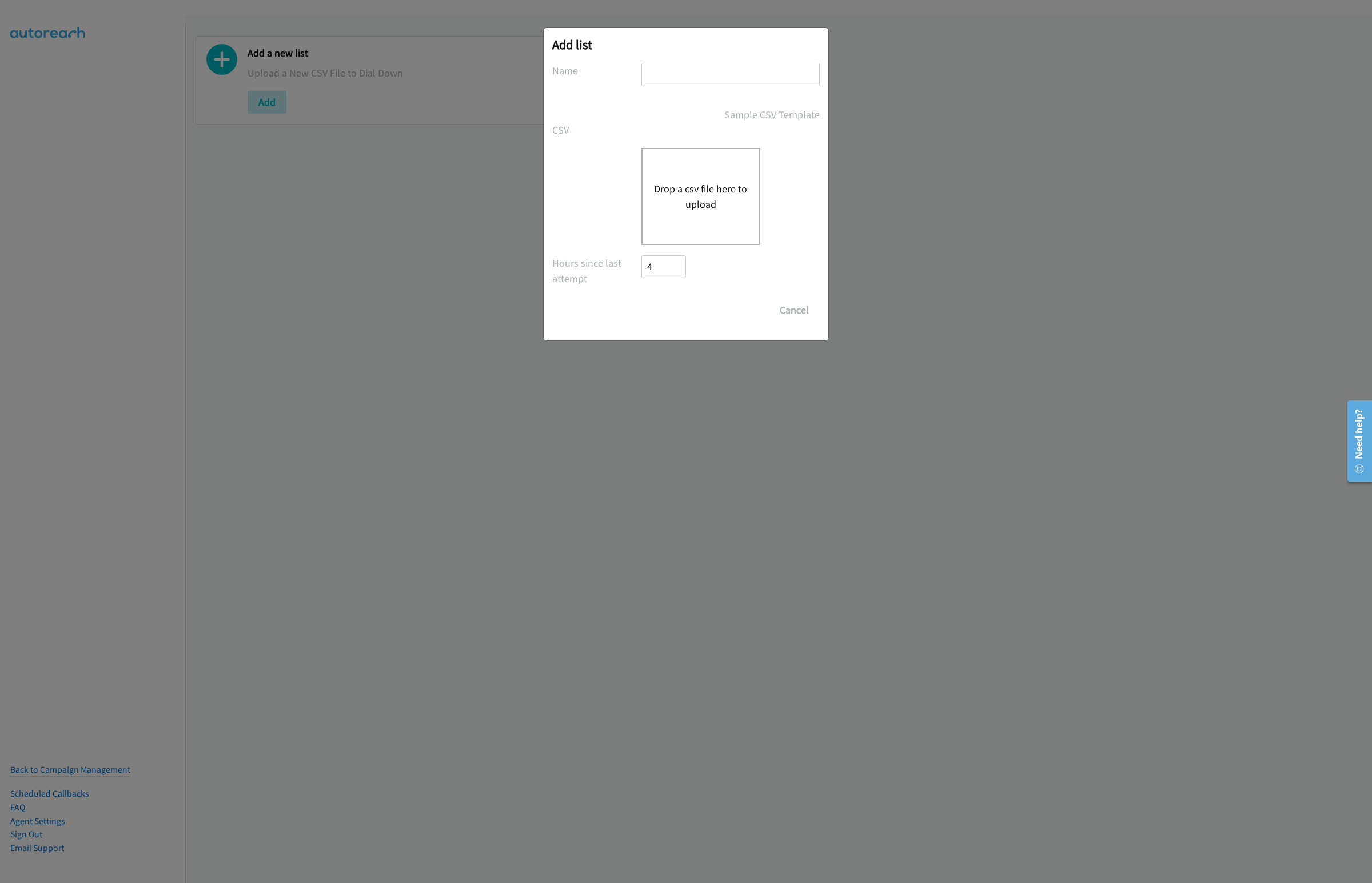
click at [672, 80] on input "text" at bounding box center [730, 74] width 178 height 23
type input "Dell Virtual"
click at [698, 193] on button "Drop a csv file here to upload" at bounding box center [700, 196] width 94 height 31
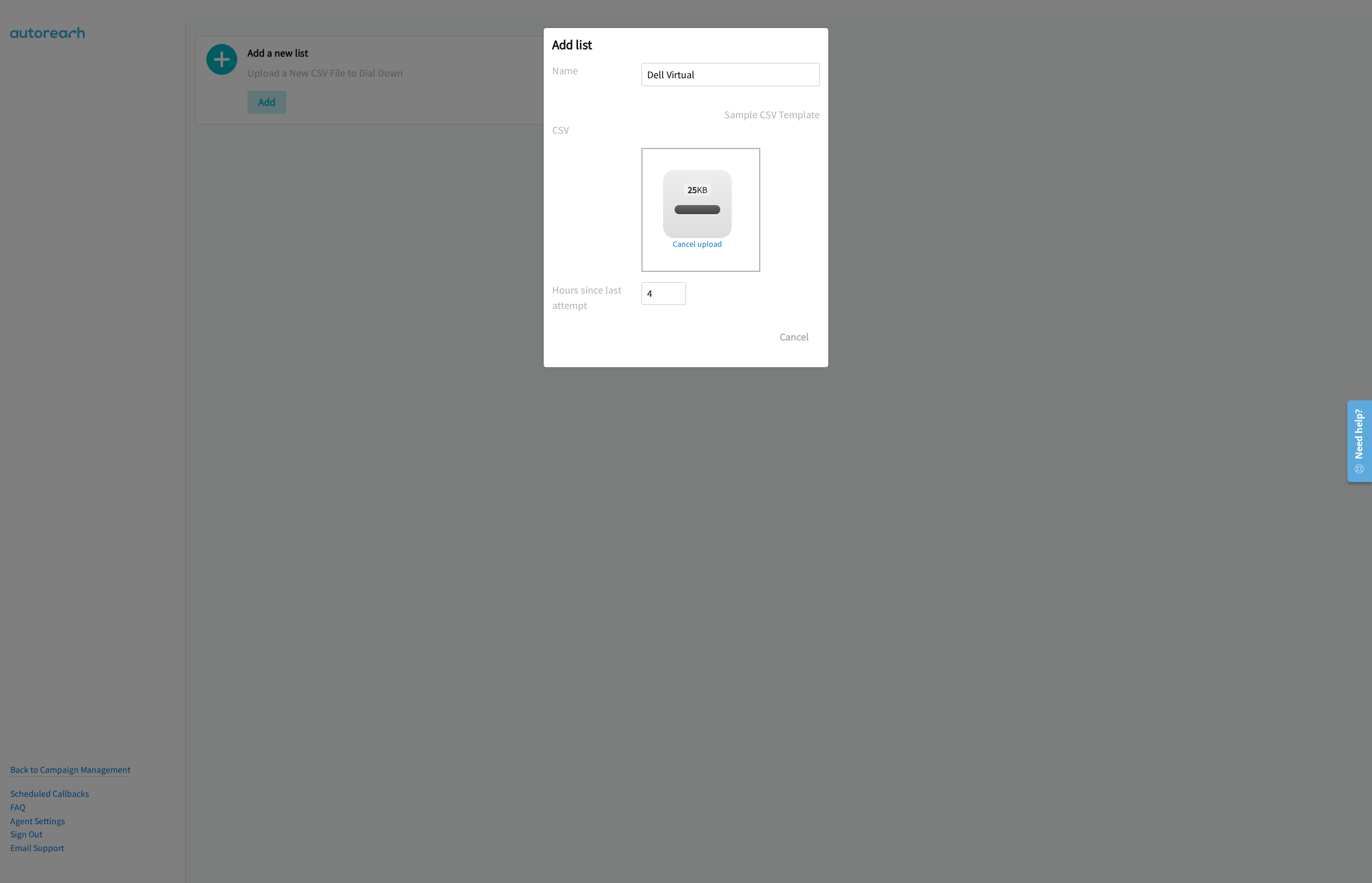
checkbox input "true"
click at [671, 348] on input "Save List" at bounding box center [671, 337] width 60 height 23
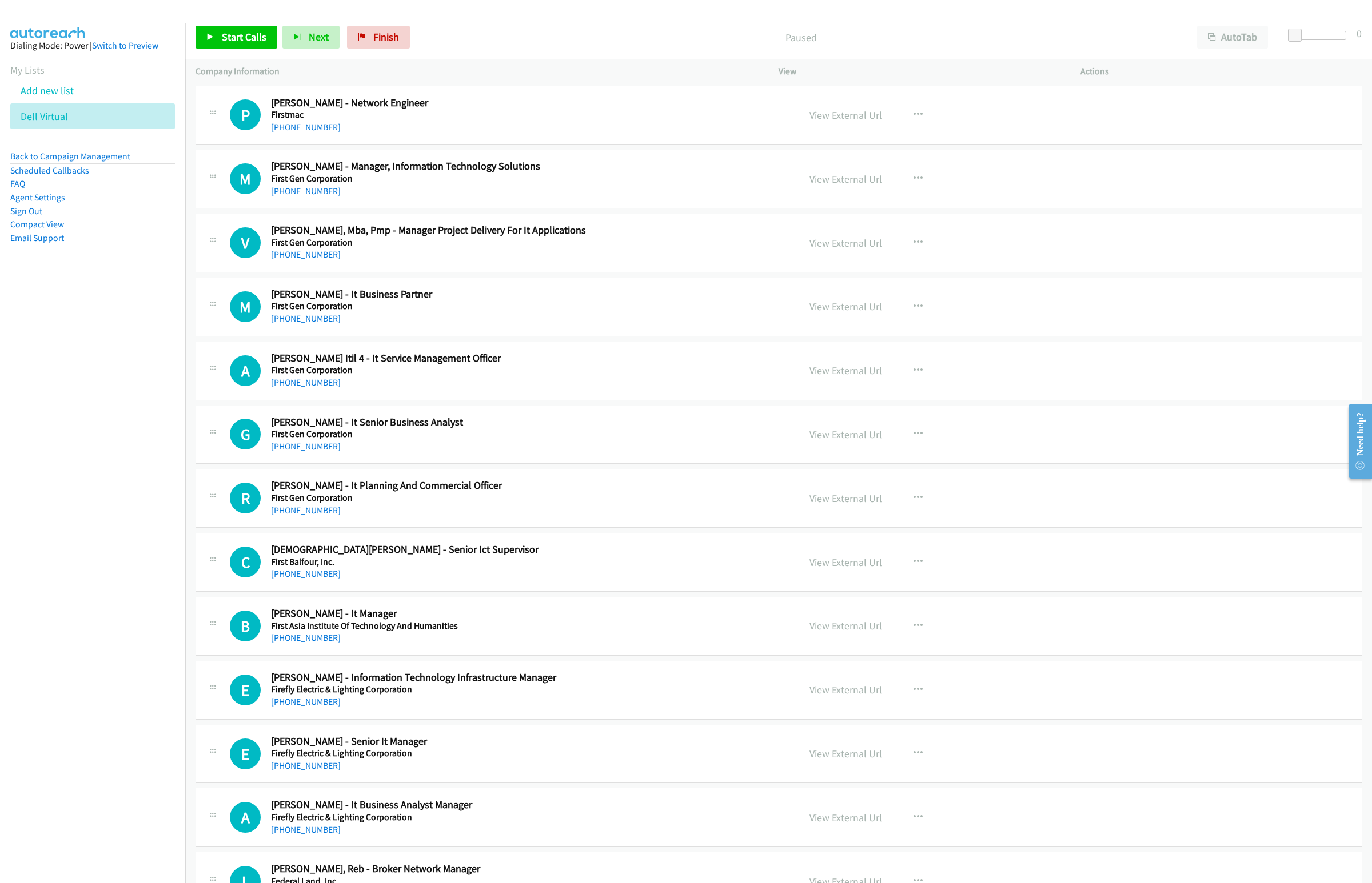
click at [480, 22] on div "Start Calls Pause Next Finish Paused AutoTab AutoTab 0" at bounding box center [779, 38] width 1187 height 44
click at [224, 40] on span "Start Calls" at bounding box center [244, 36] width 45 height 13
click at [1225, 40] on button "AutoTab" at bounding box center [1232, 37] width 71 height 23
click at [847, 117] on link "View External Url" at bounding box center [846, 115] width 73 height 13
click at [1196, 26] on button "AutoTab" at bounding box center [1206, 31] width 22 height 11
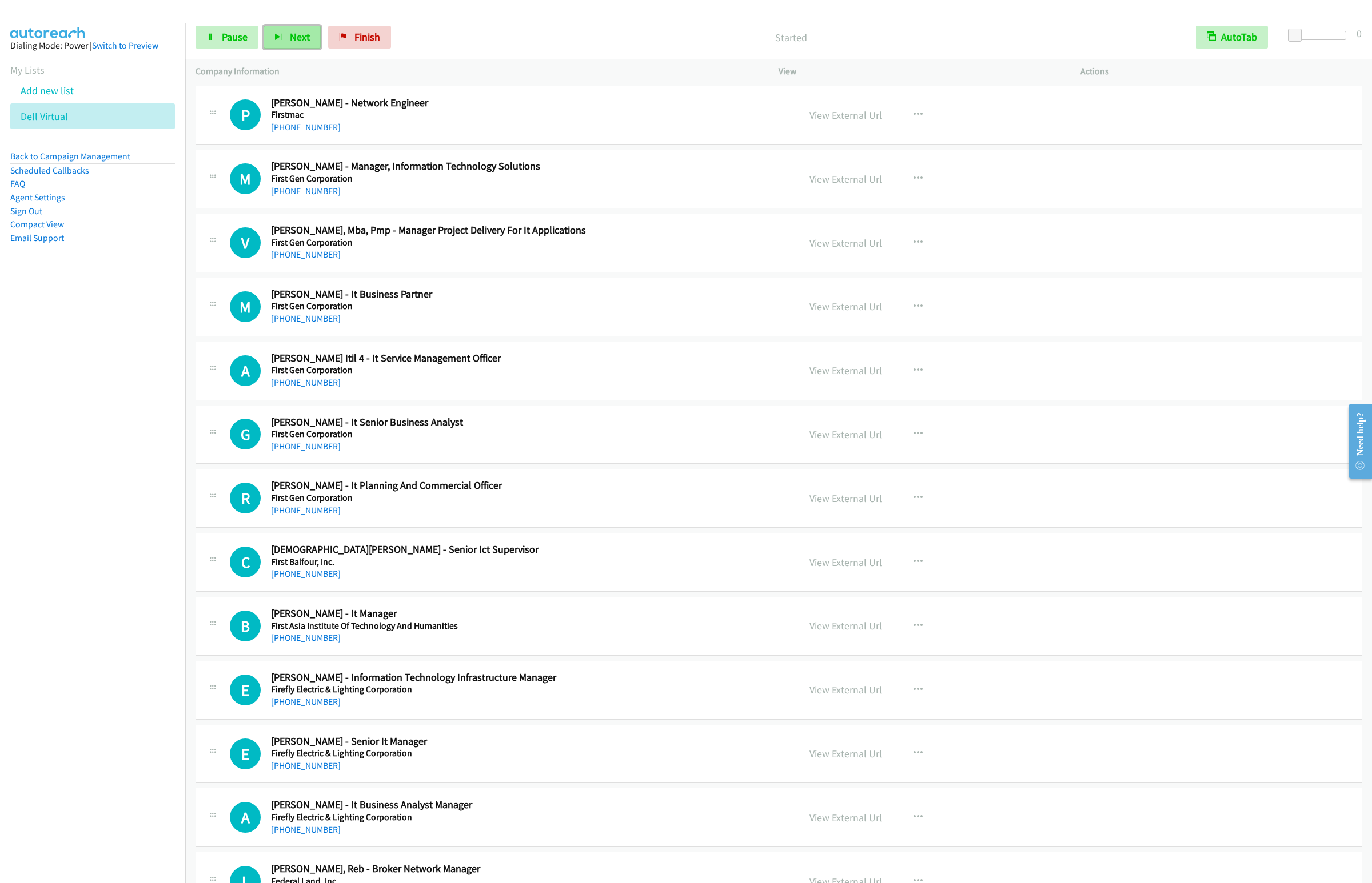
click at [289, 45] on button "Next" at bounding box center [292, 37] width 57 height 23
click at [264, 26] on button "Next" at bounding box center [292, 37] width 57 height 23
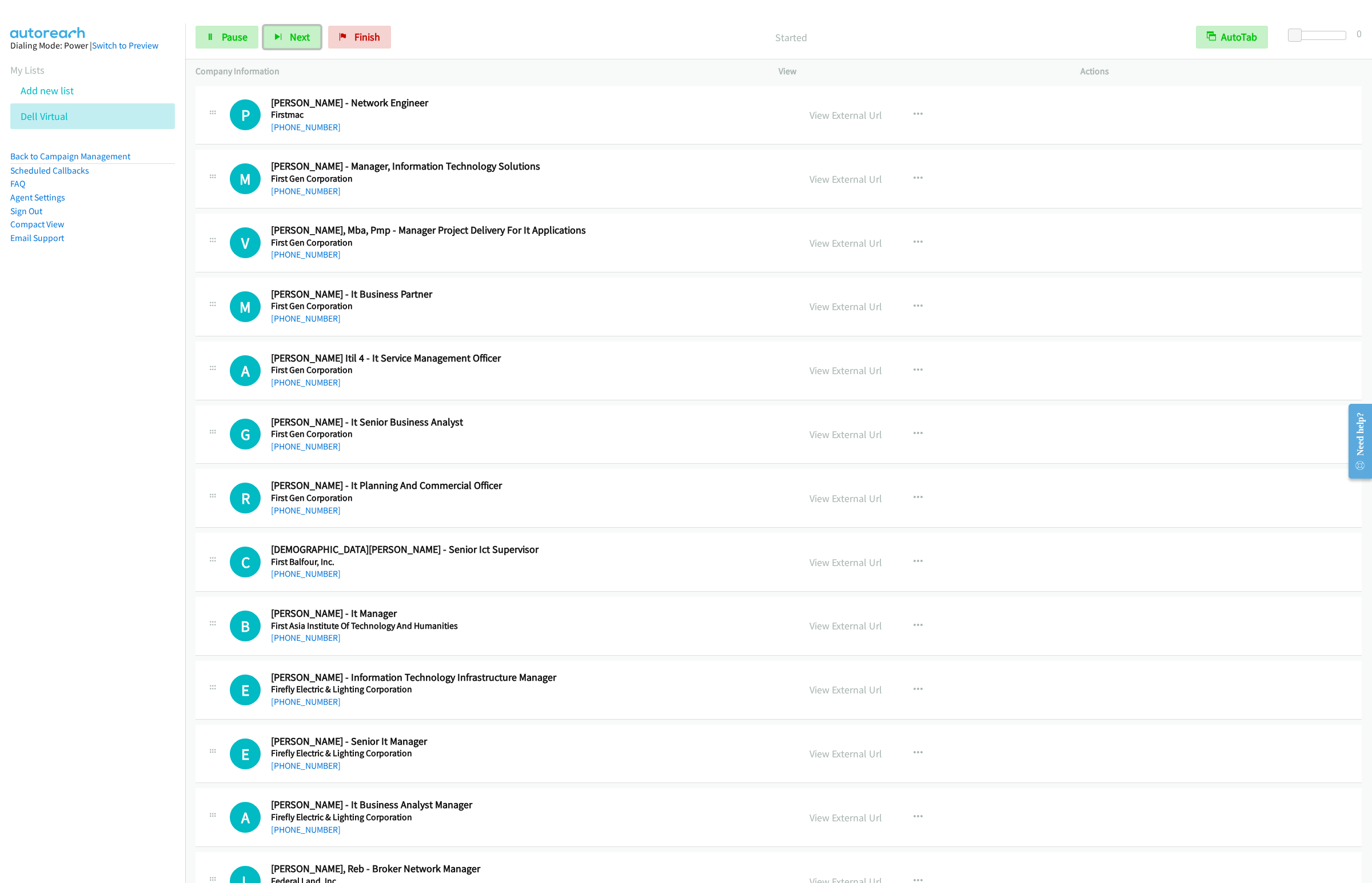
click at [264, 26] on button "Next" at bounding box center [292, 37] width 57 height 23
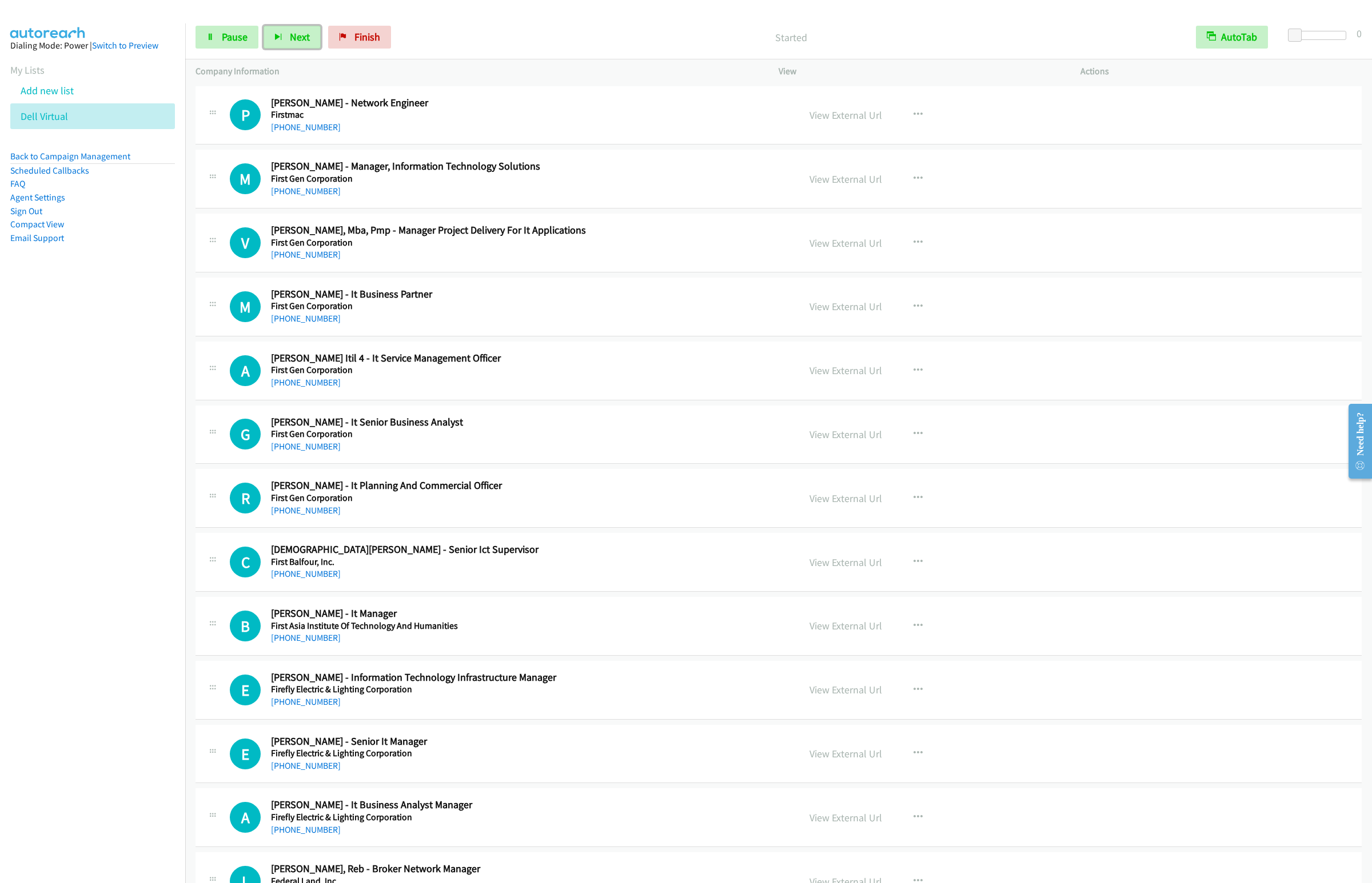
click at [264, 26] on button "Next" at bounding box center [292, 37] width 57 height 23
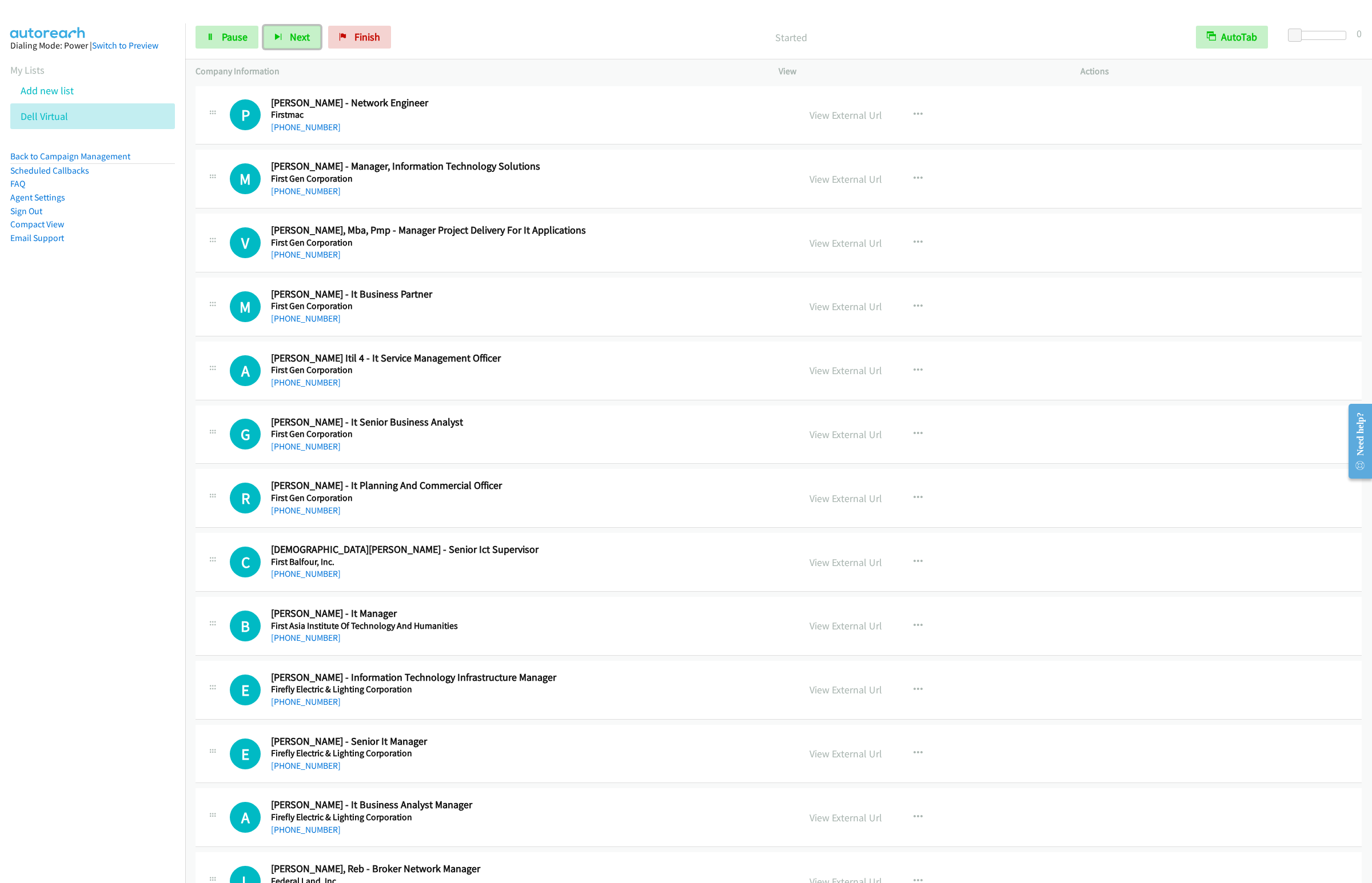
click at [264, 26] on button "Next" at bounding box center [292, 37] width 57 height 23
click at [31, 470] on nav "Dialing Mode: Power | Switch to Preview My Lists Add new list Dell Virtual Back…" at bounding box center [93, 464] width 186 height 883
click at [296, 26] on button "Next" at bounding box center [292, 37] width 57 height 23
click at [264, 26] on button "Next" at bounding box center [292, 37] width 57 height 23
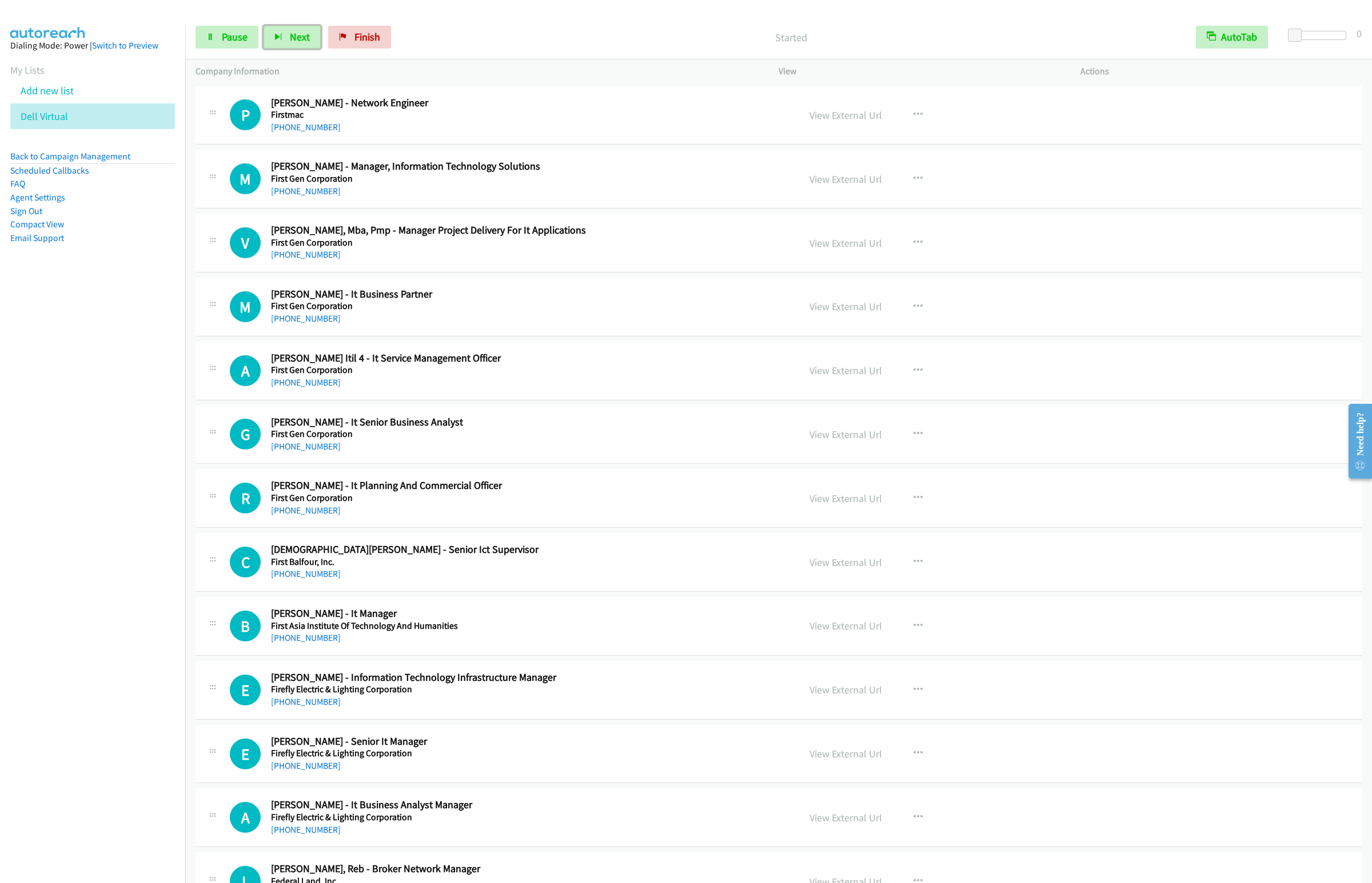
click at [264, 26] on button "Next" at bounding box center [292, 37] width 57 height 23
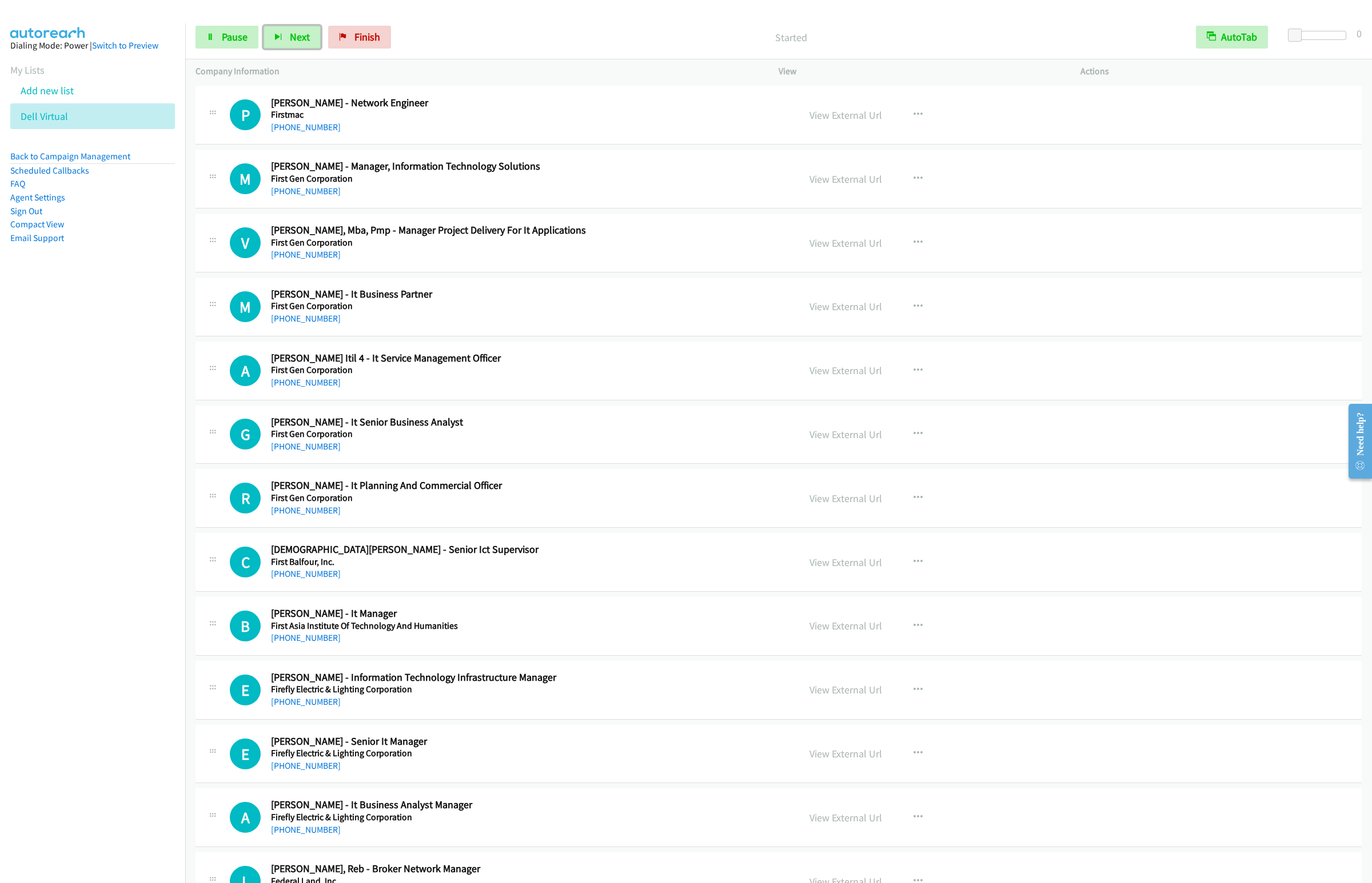
click at [264, 26] on button "Next" at bounding box center [292, 37] width 57 height 23
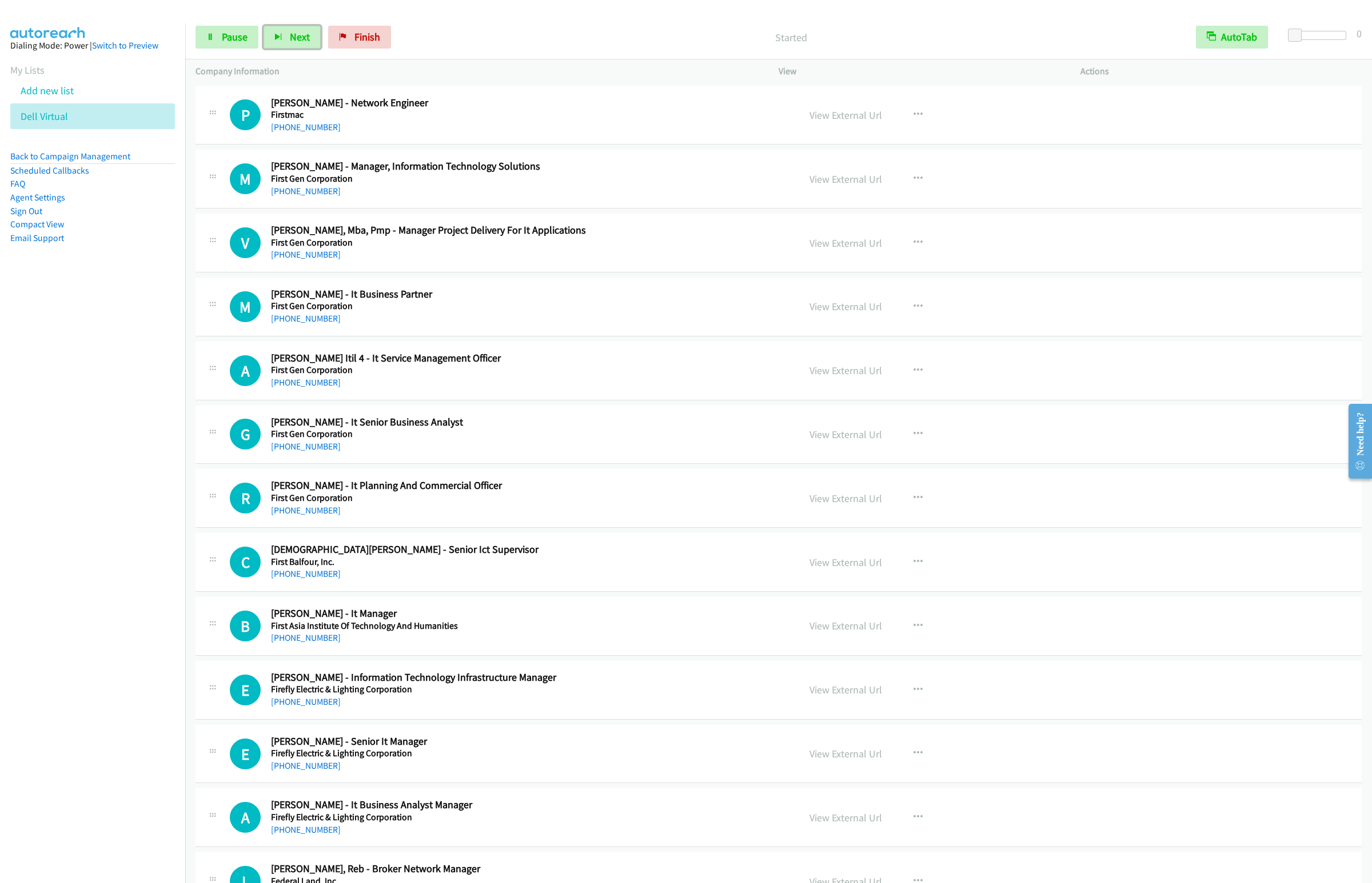
click at [264, 26] on button "Next" at bounding box center [292, 37] width 57 height 23
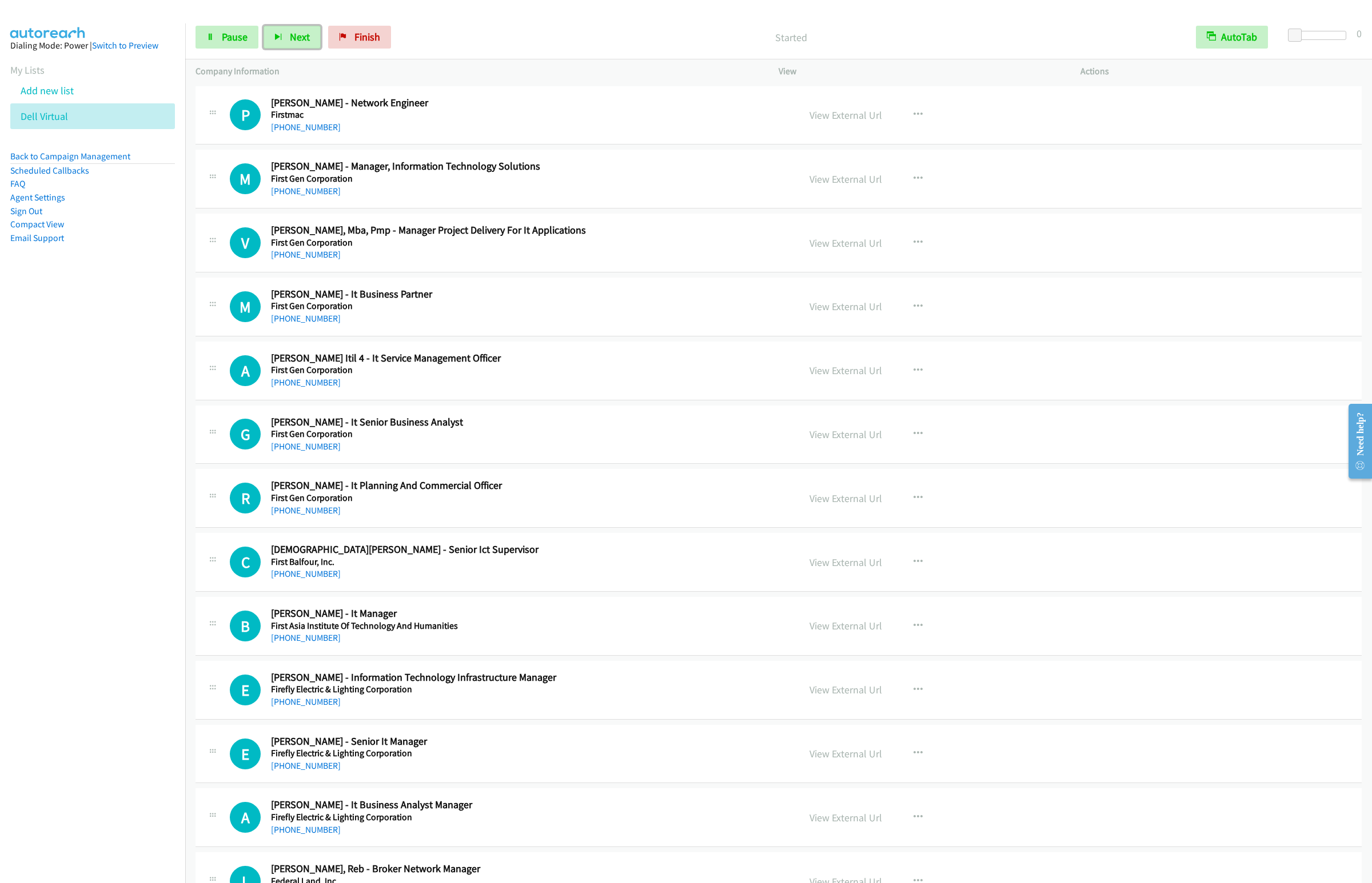
click at [264, 26] on button "Next" at bounding box center [292, 37] width 57 height 23
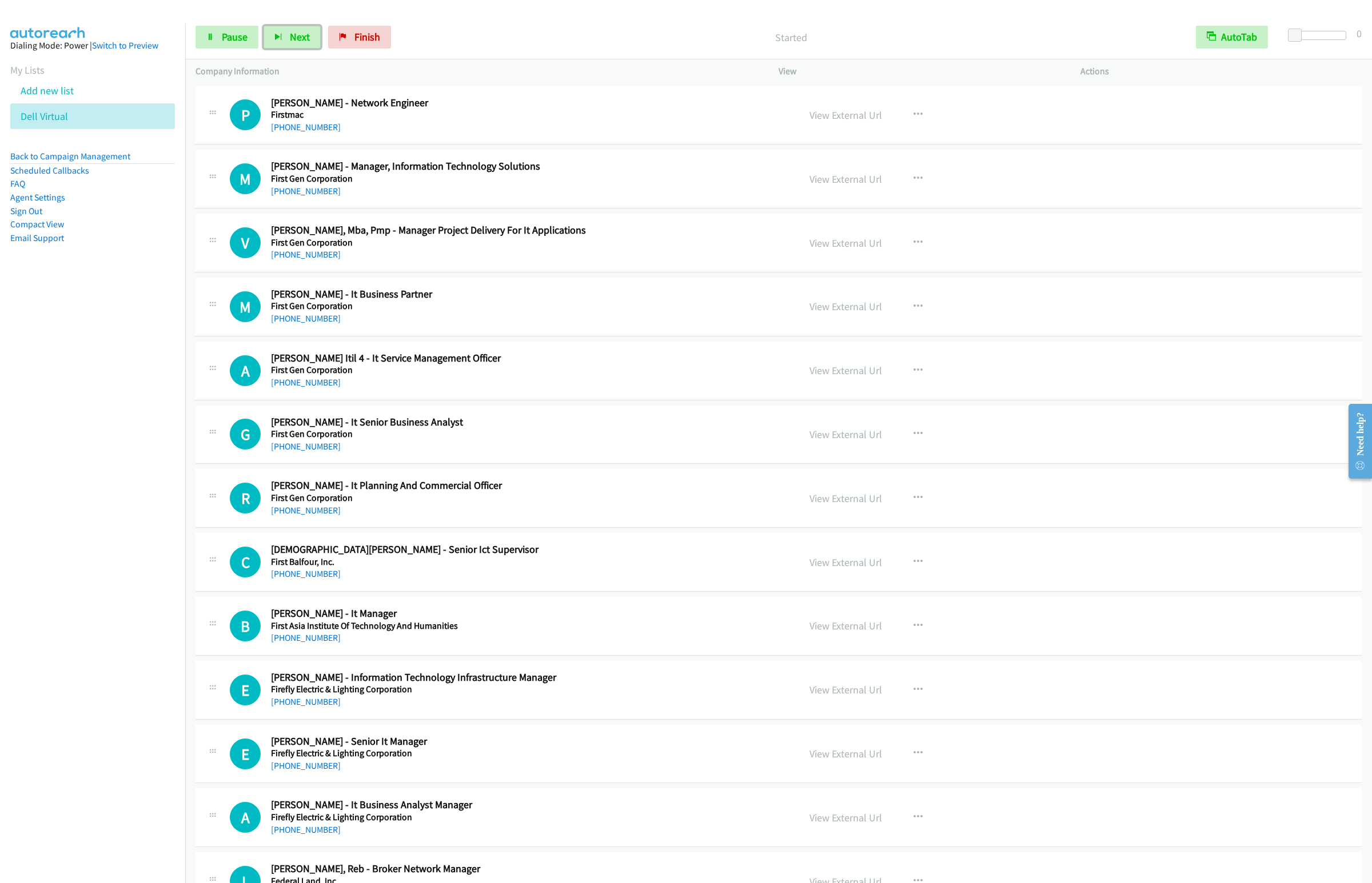
click at [264, 26] on button "Next" at bounding box center [292, 37] width 57 height 23
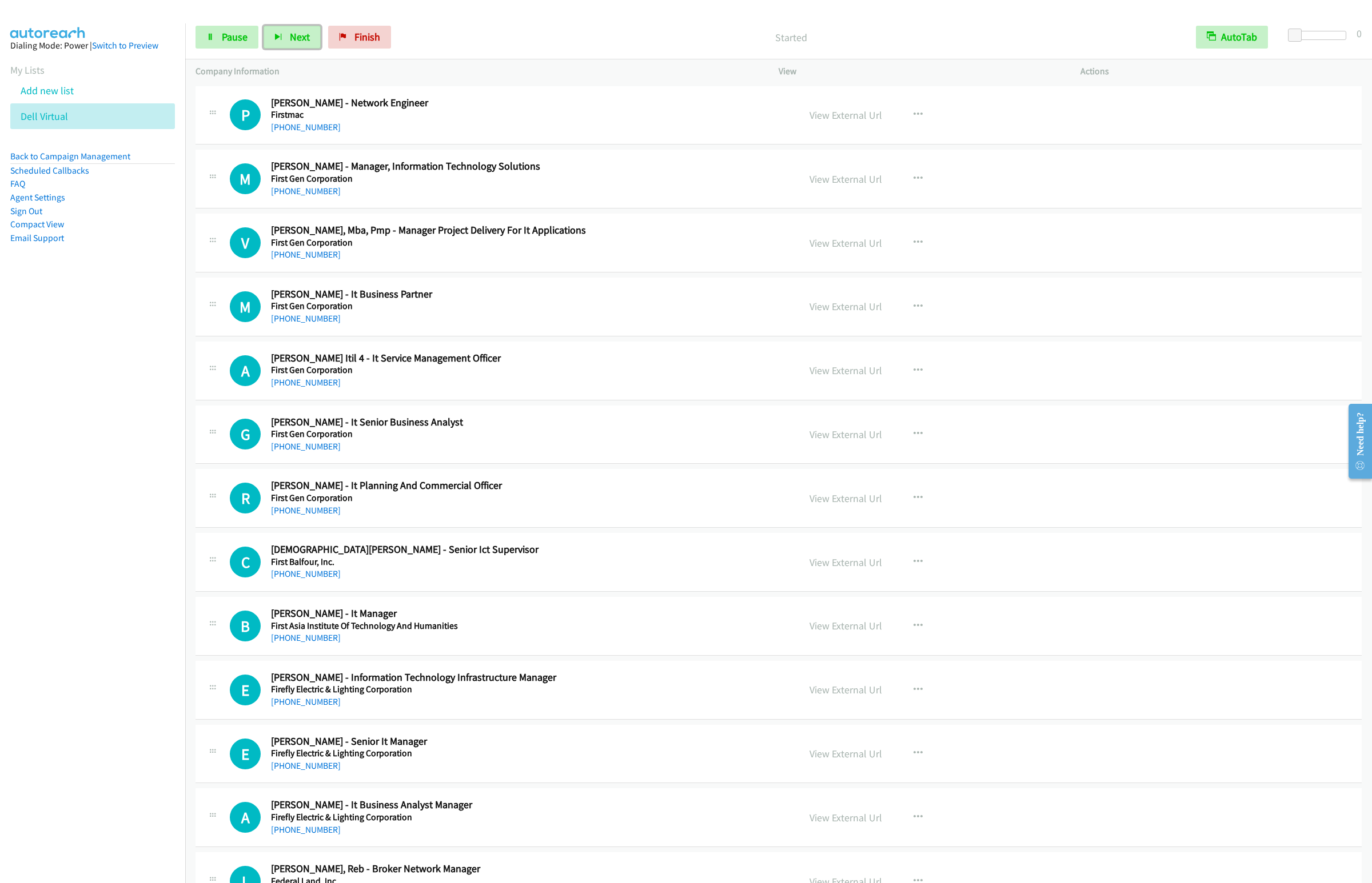
click at [264, 26] on button "Next" at bounding box center [292, 37] width 57 height 23
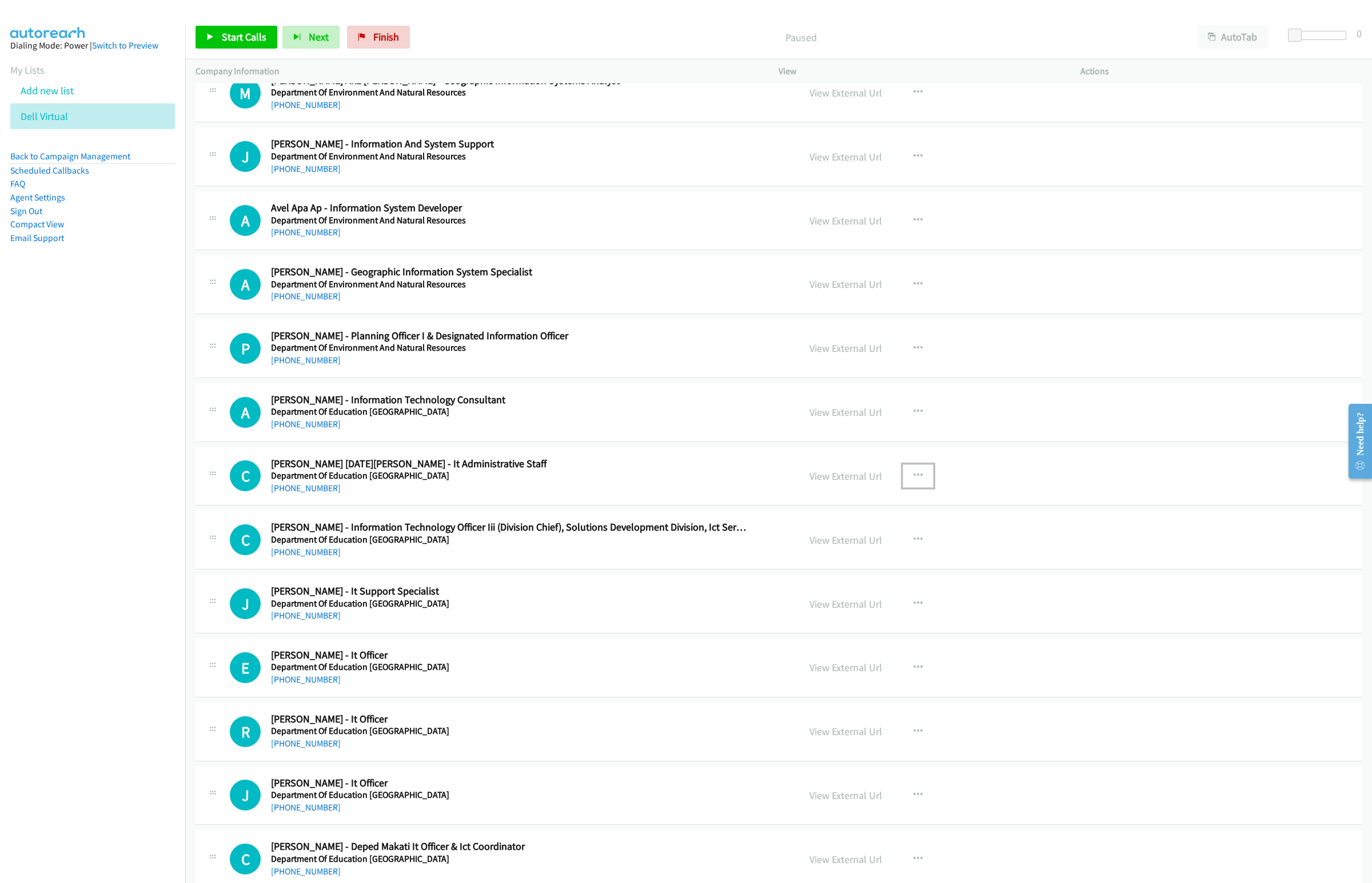
click at [905, 481] on button "button" at bounding box center [917, 476] width 31 height 23
click at [824, 562] on link "Start Calls Here" at bounding box center [856, 550] width 152 height 23
click at [1231, 43] on button "AutoTab" at bounding box center [1232, 37] width 71 height 23
click at [246, 33] on span "Start Calls" at bounding box center [244, 36] width 45 height 13
click at [284, 33] on button "Next" at bounding box center [292, 37] width 57 height 23
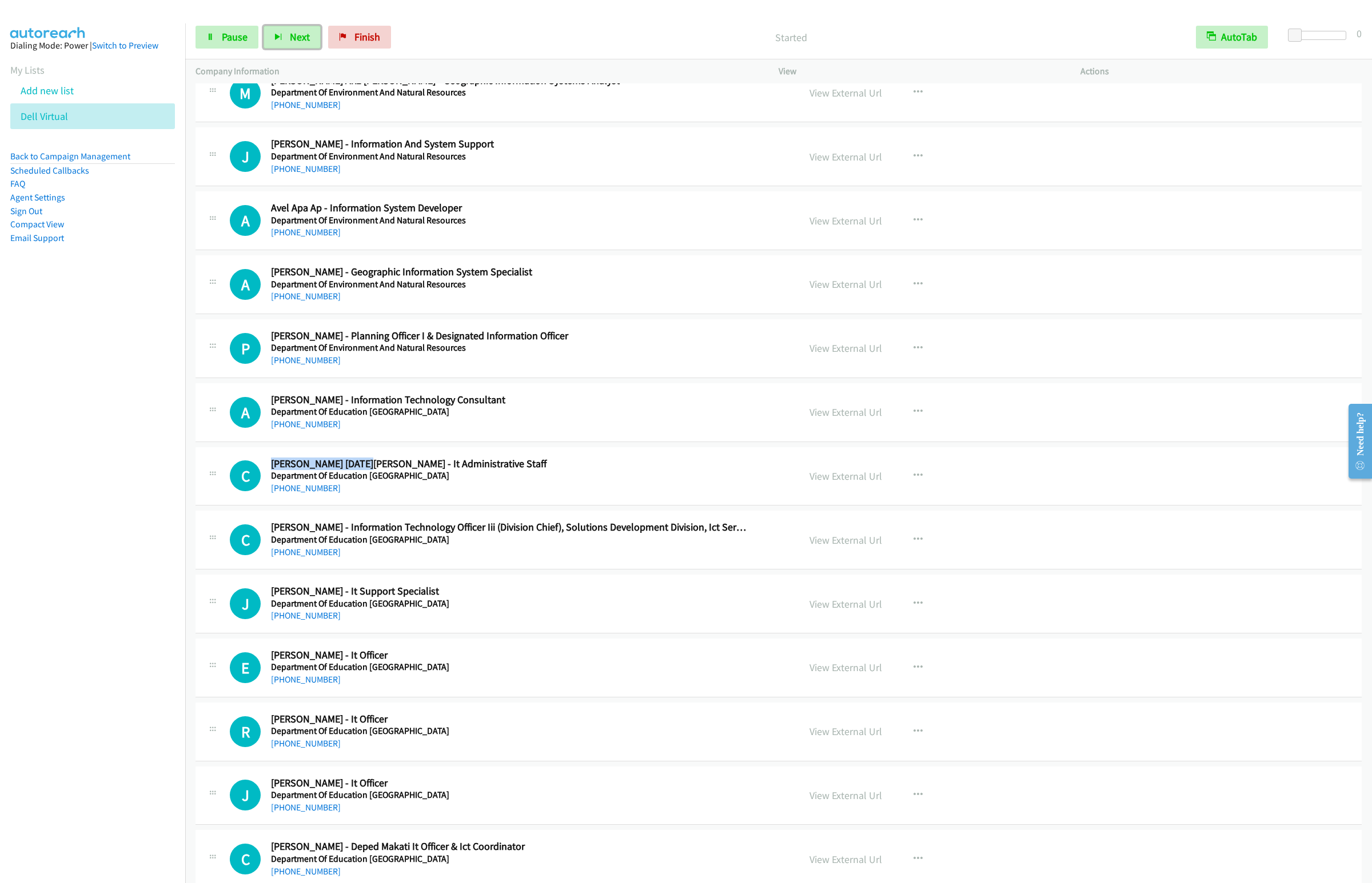
click at [264, 26] on button "Next" at bounding box center [292, 37] width 57 height 23
